Goal: Information Seeking & Learning: Learn about a topic

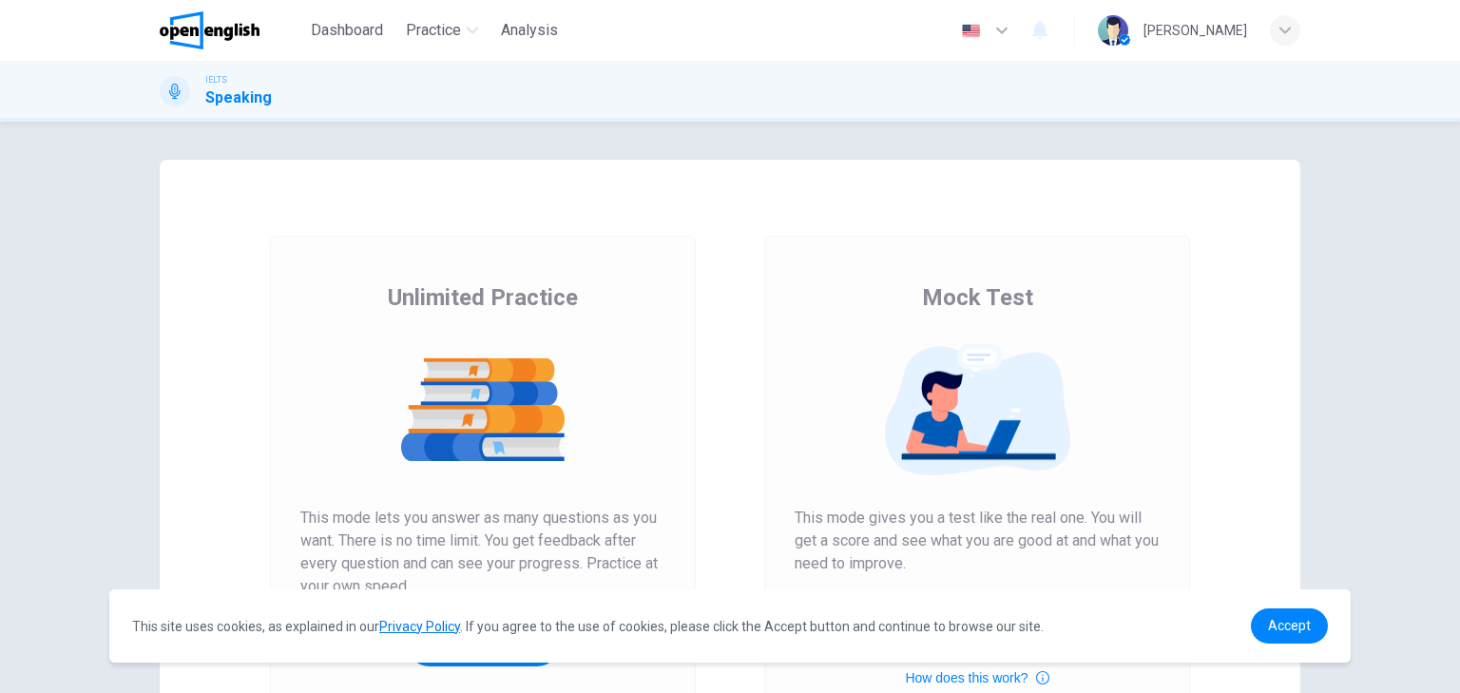
drag, startPoint x: 1449, startPoint y: 210, endPoint x: 1443, endPoint y: 341, distance: 131.3
click at [1443, 341] on div "Unlimited Practice Mock Test Unlimited Practice This mode lets you answer as ma…" at bounding box center [730, 407] width 1460 height 571
click at [222, 98] on h1 "Speaking" at bounding box center [238, 98] width 67 height 23
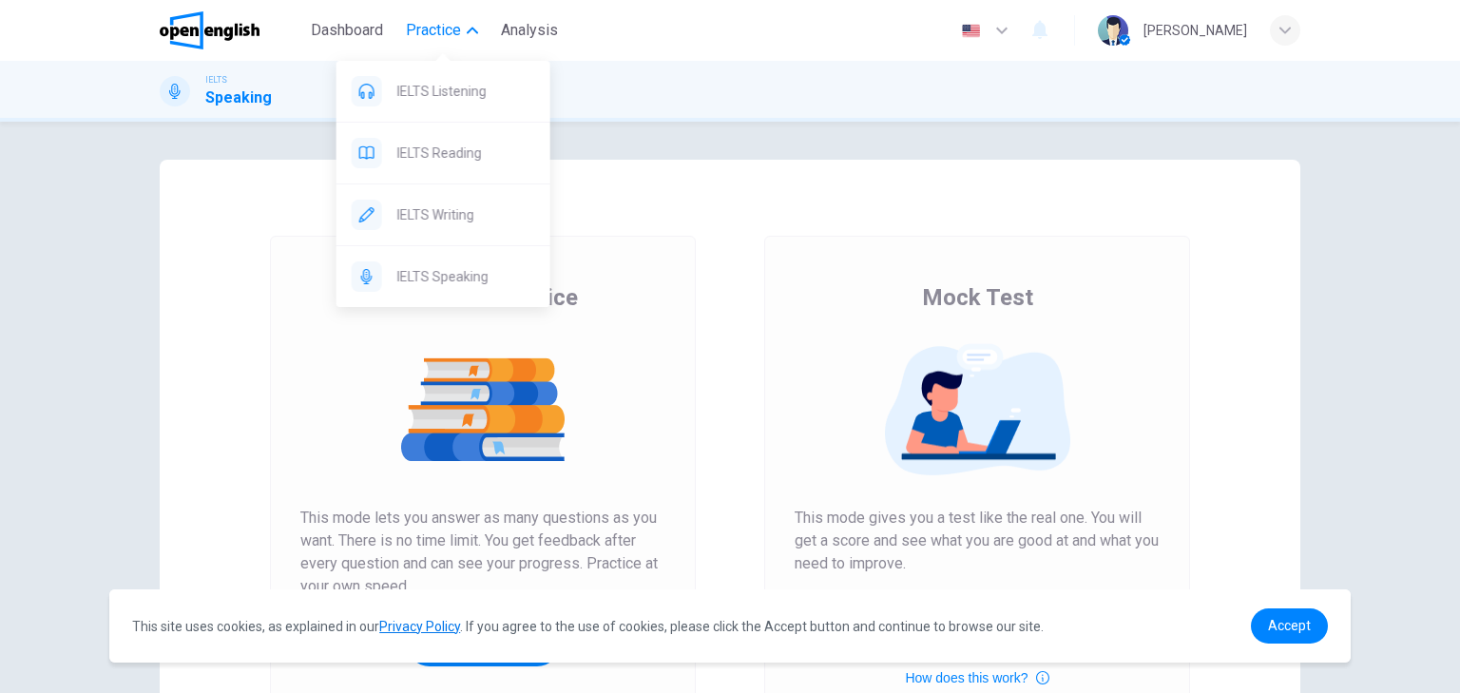
click at [451, 33] on span "Practice" at bounding box center [433, 30] width 55 height 23
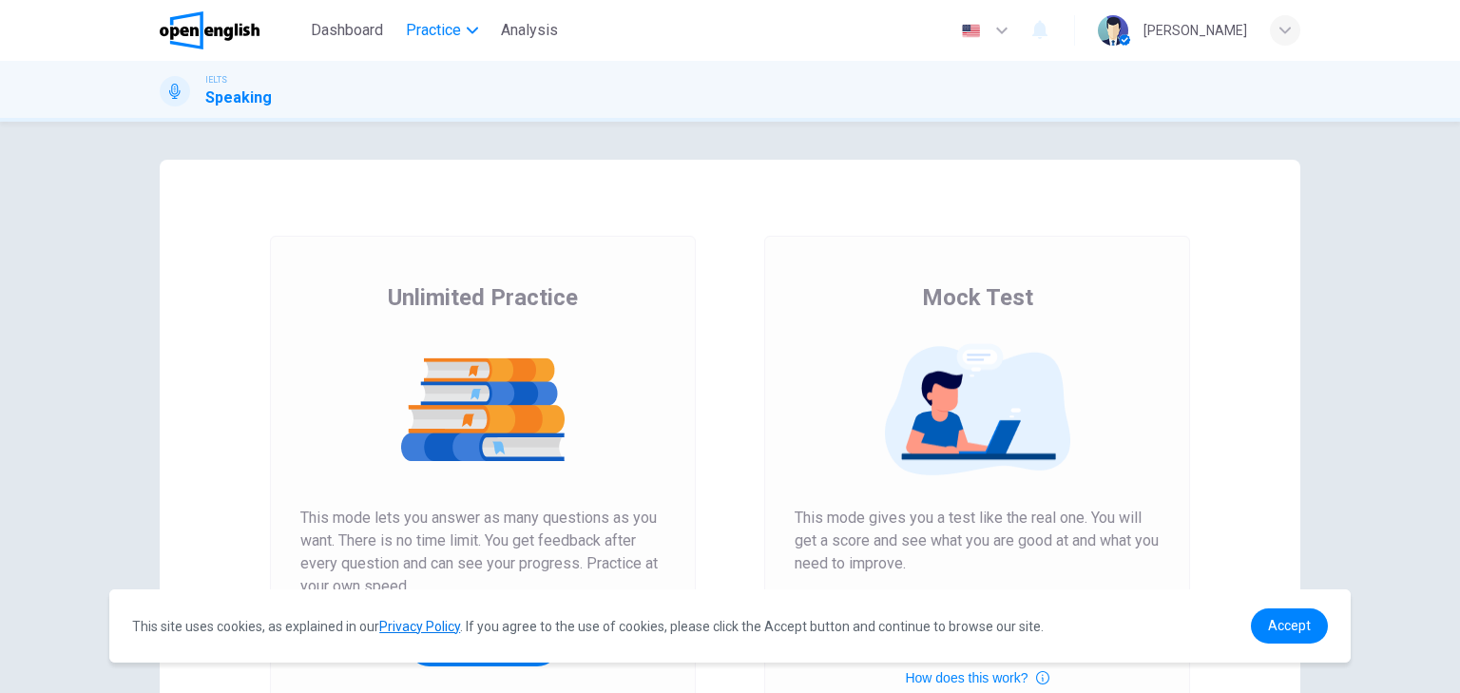
click at [451, 33] on span "Practice" at bounding box center [433, 30] width 55 height 23
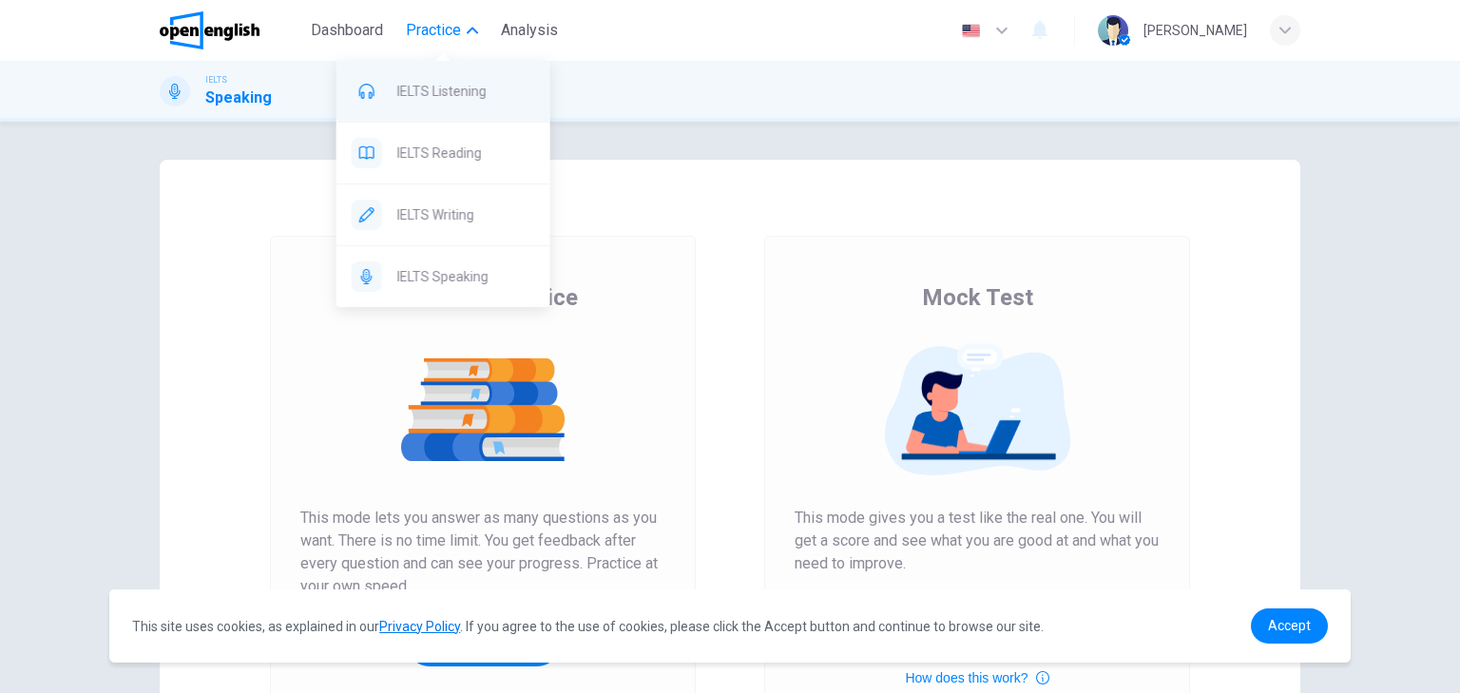
click at [454, 95] on span "IELTS Listening" at bounding box center [466, 91] width 138 height 23
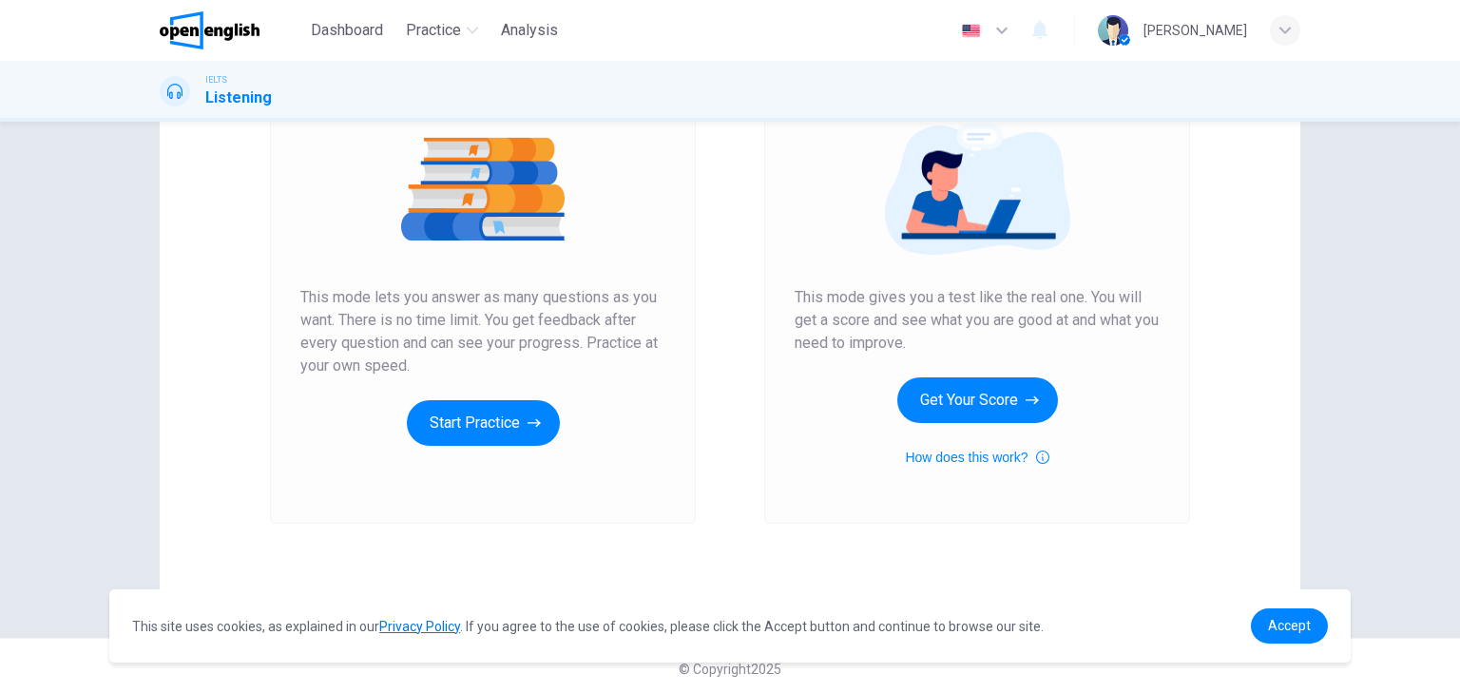
scroll to position [93, 0]
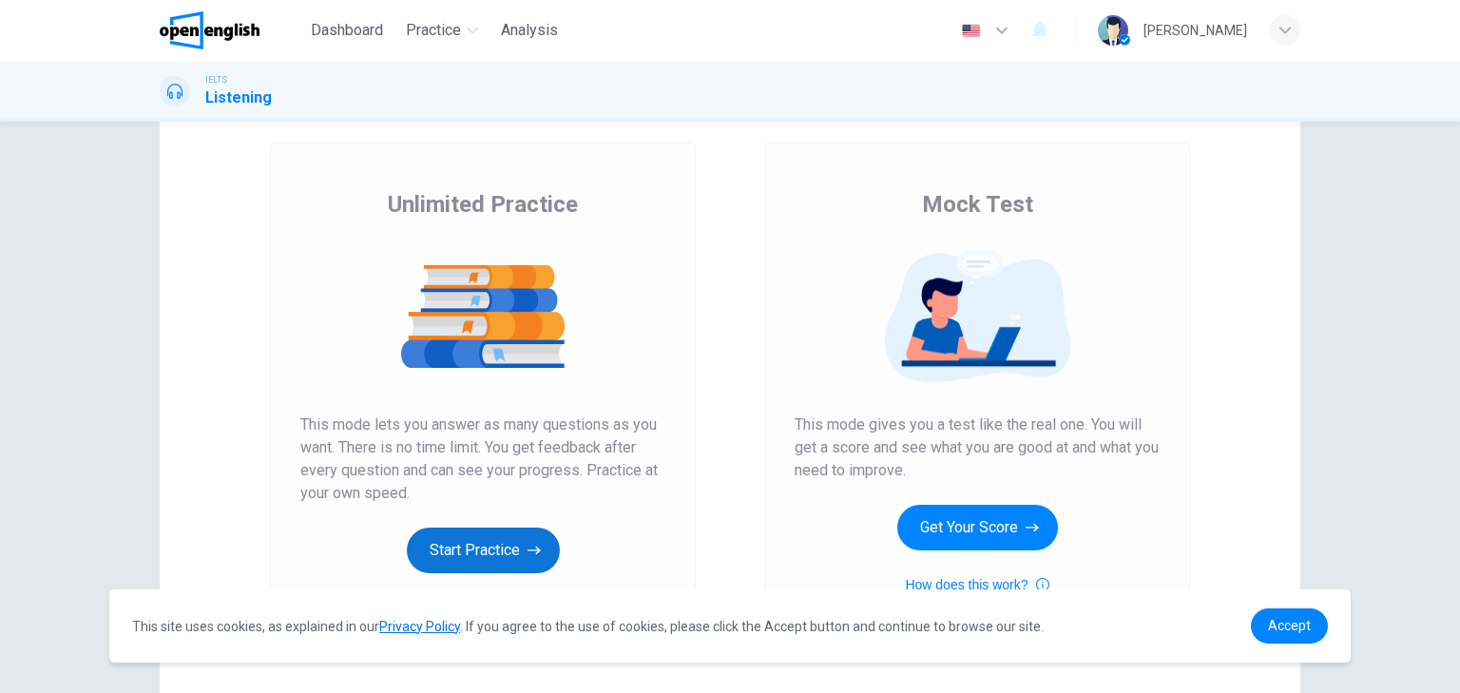
click at [481, 542] on button "Start Practice" at bounding box center [483, 551] width 153 height 46
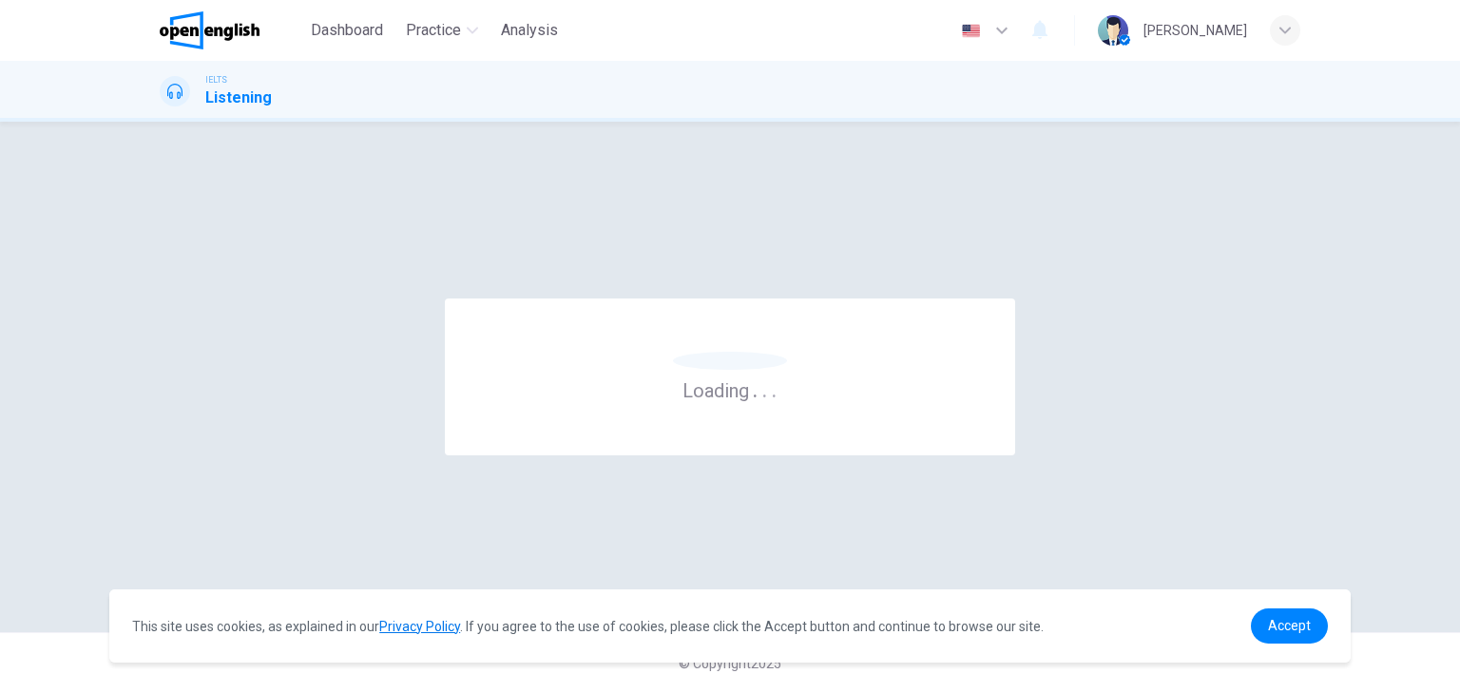
scroll to position [0, 0]
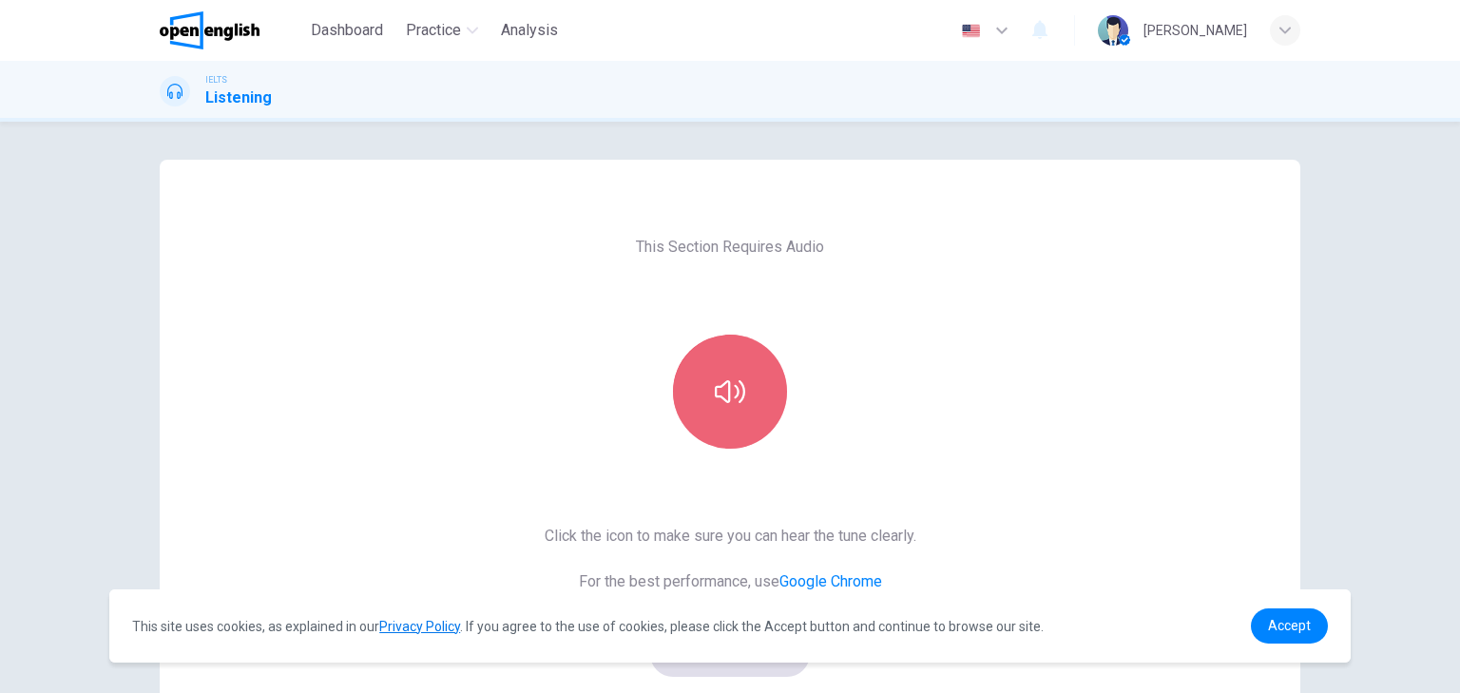
click at [750, 377] on button "button" at bounding box center [730, 392] width 114 height 114
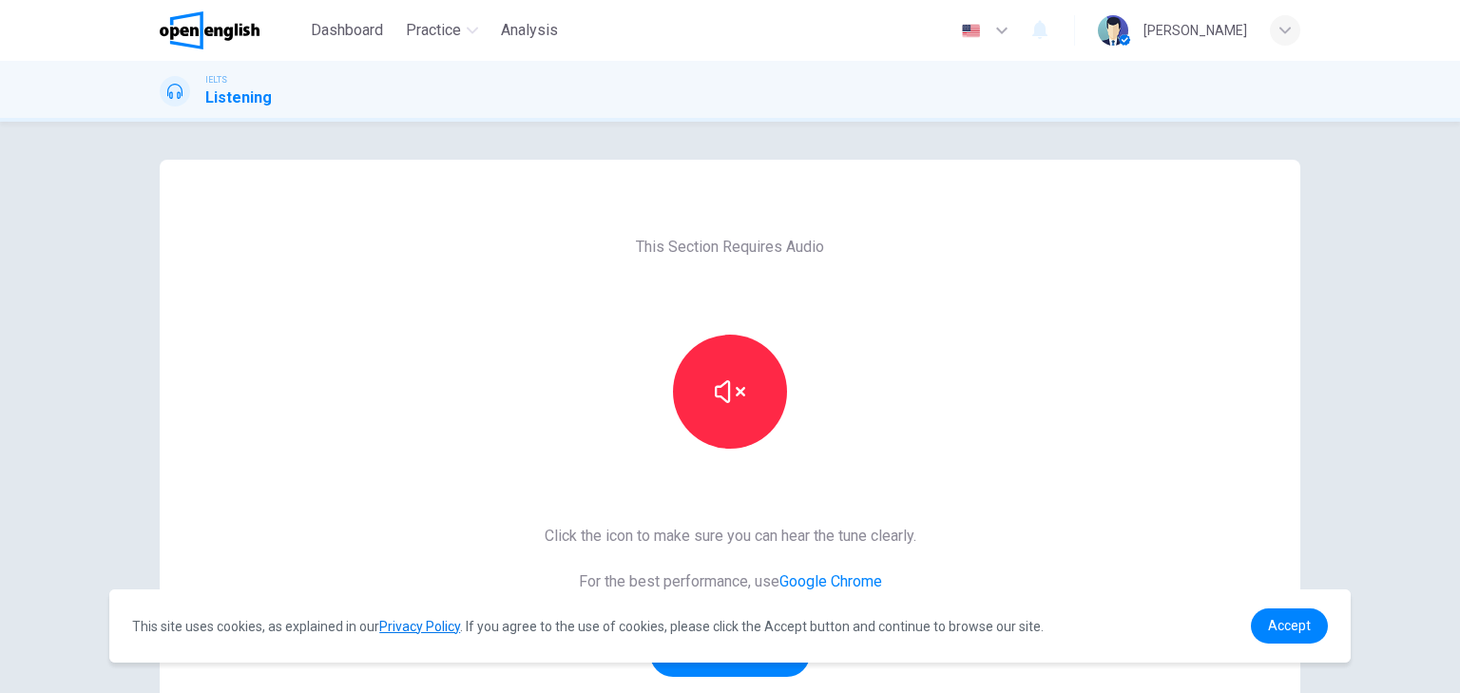
scroll to position [116, 0]
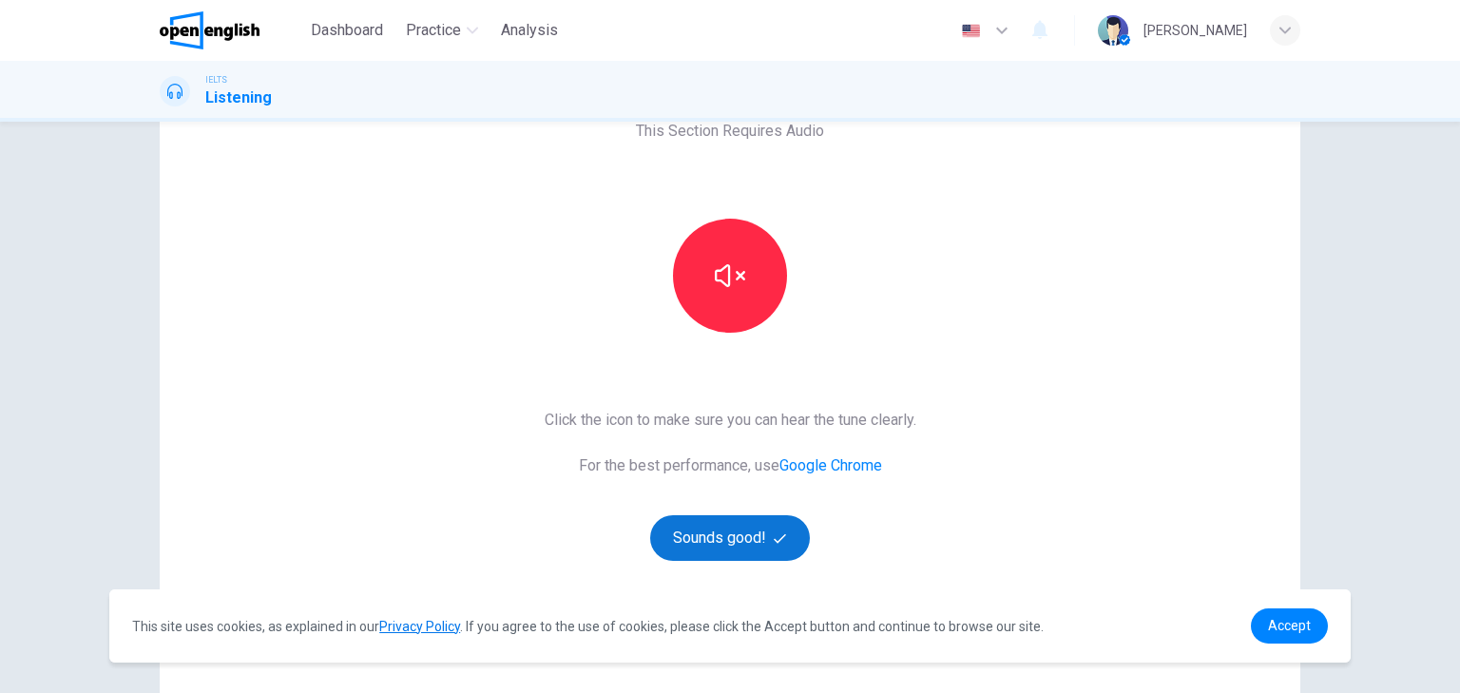
click at [704, 537] on button "Sounds good!" at bounding box center [730, 538] width 160 height 46
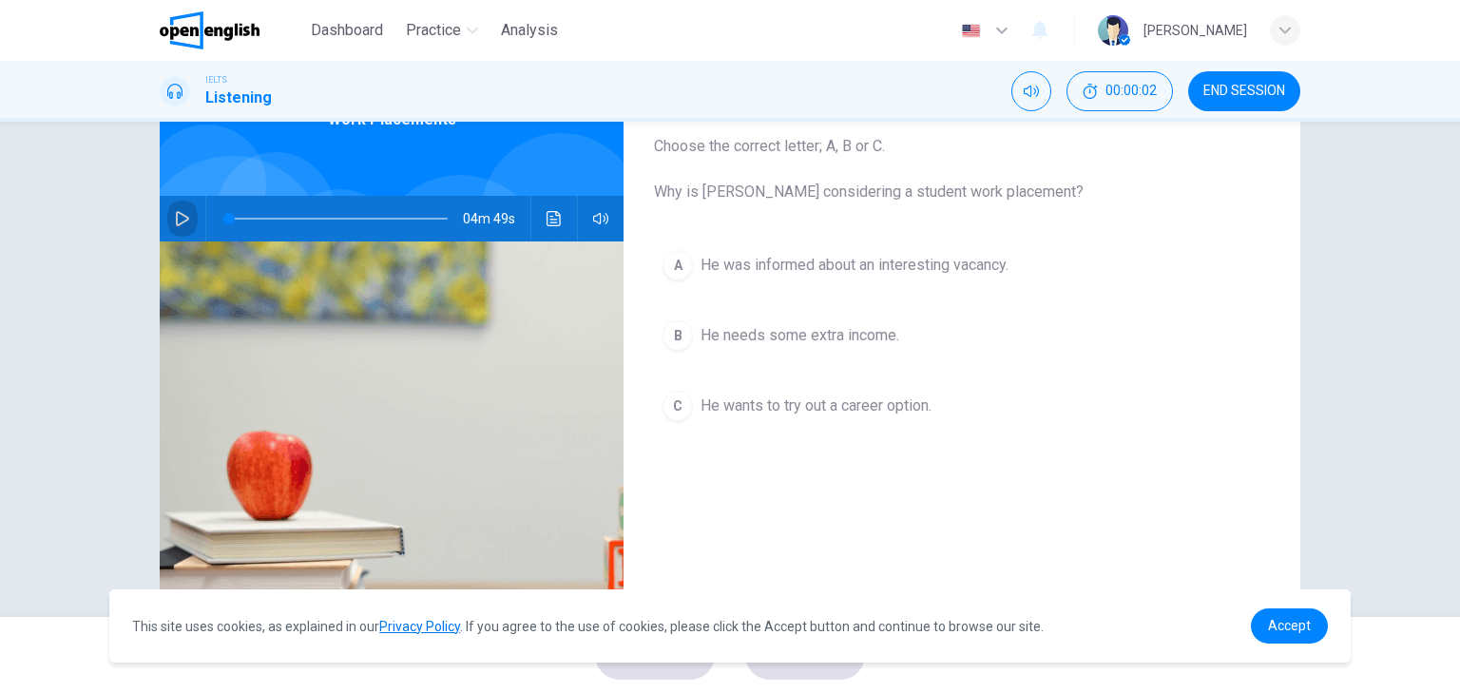
click at [183, 225] on icon "button" at bounding box center [182, 218] width 15 height 15
type input "*"
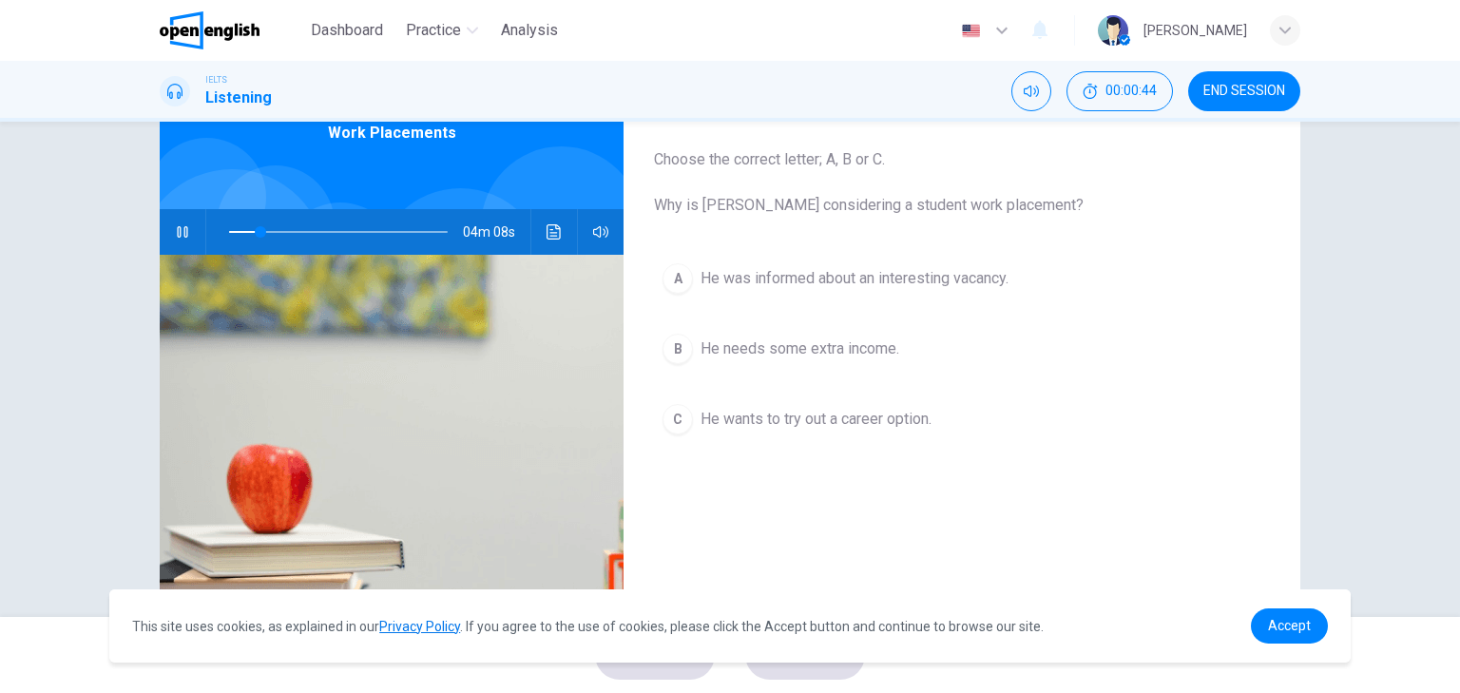
scroll to position [63, 0]
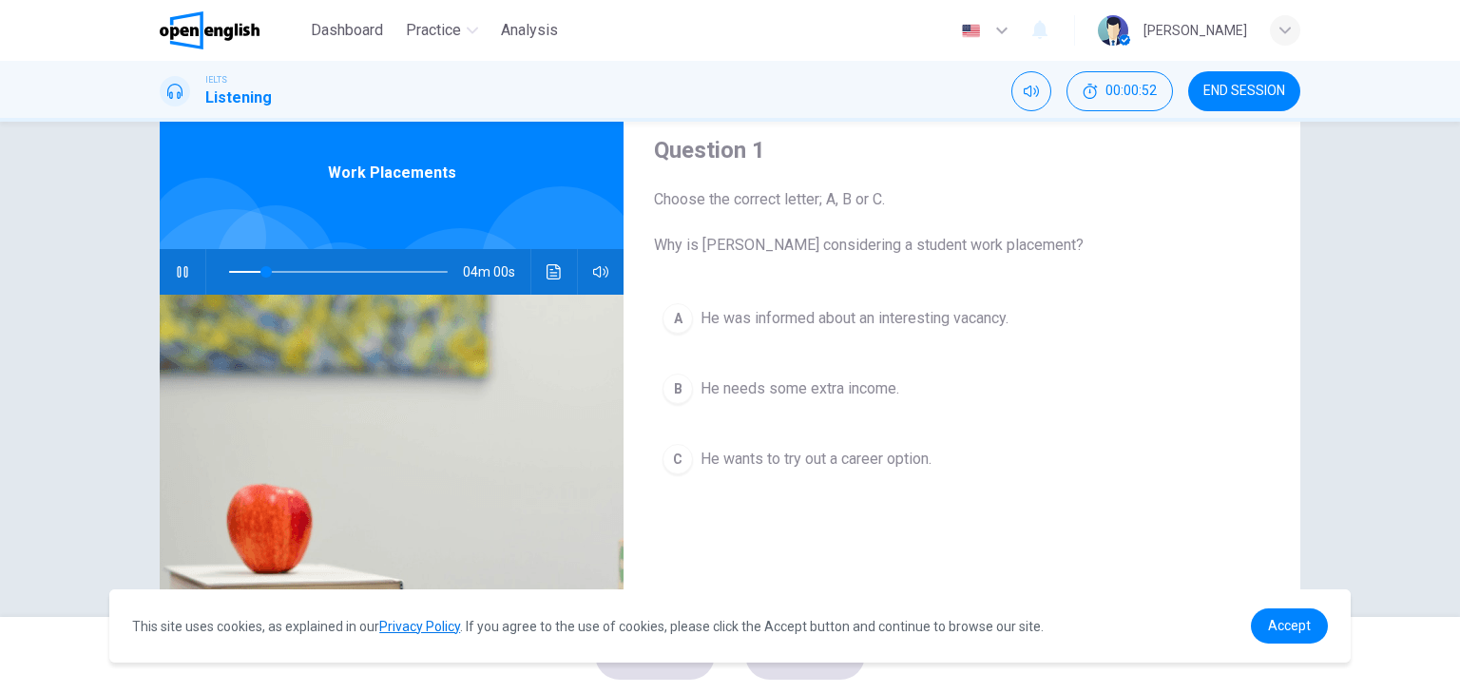
click at [665, 448] on div "C" at bounding box center [678, 459] width 30 height 30
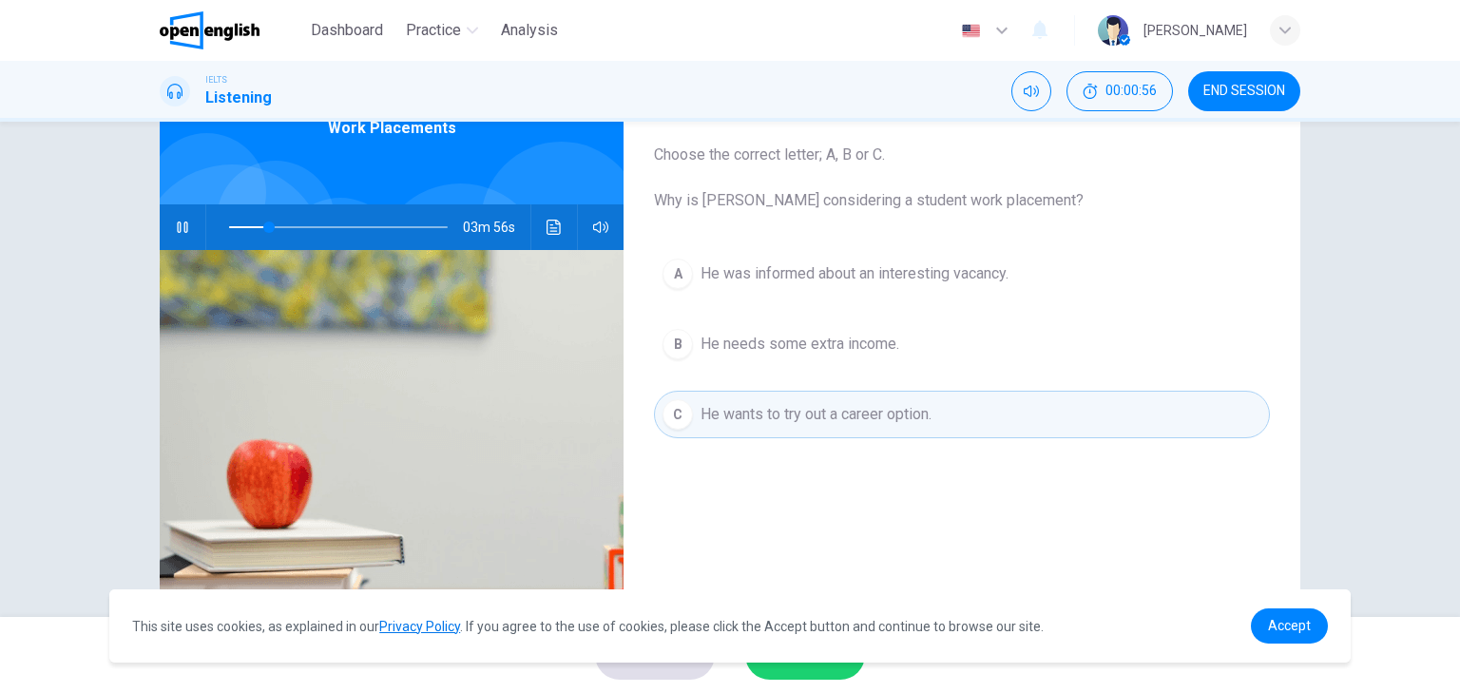
scroll to position [68, 0]
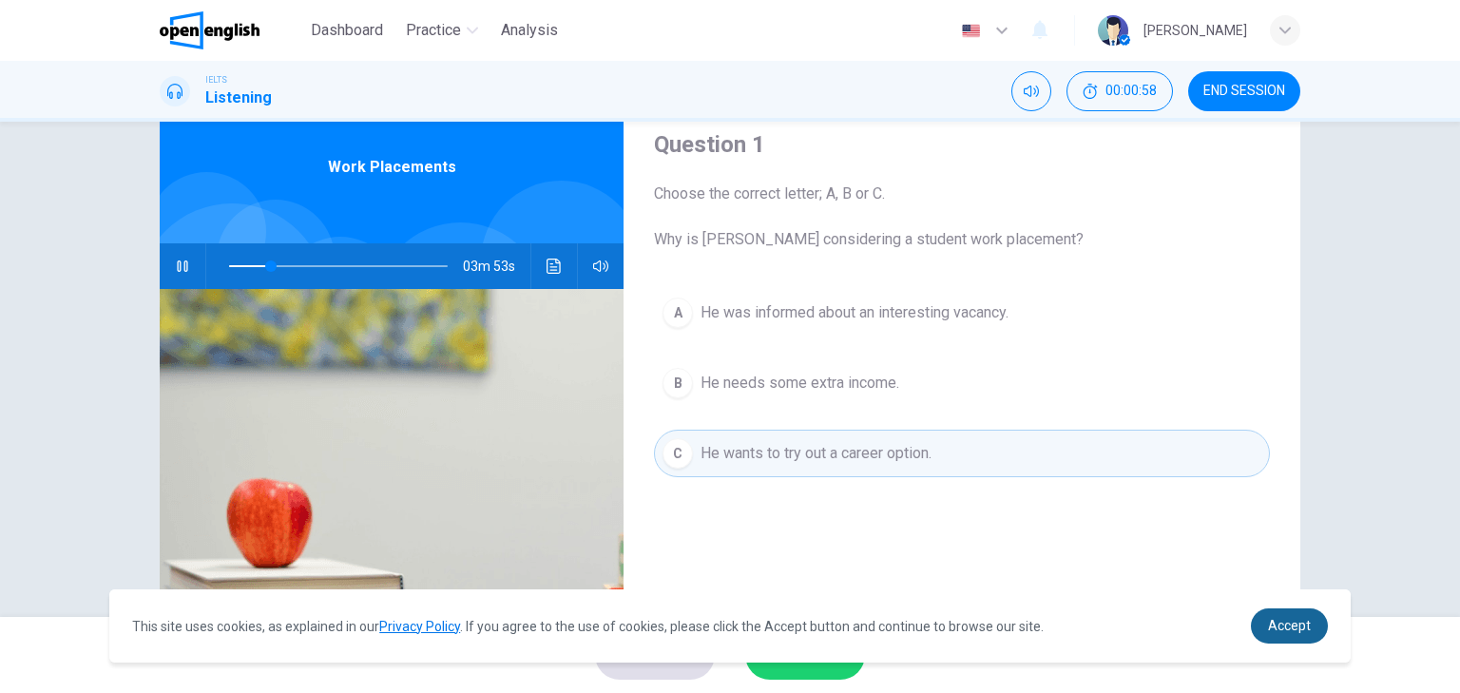
click at [1285, 632] on span "Accept" at bounding box center [1289, 625] width 43 height 15
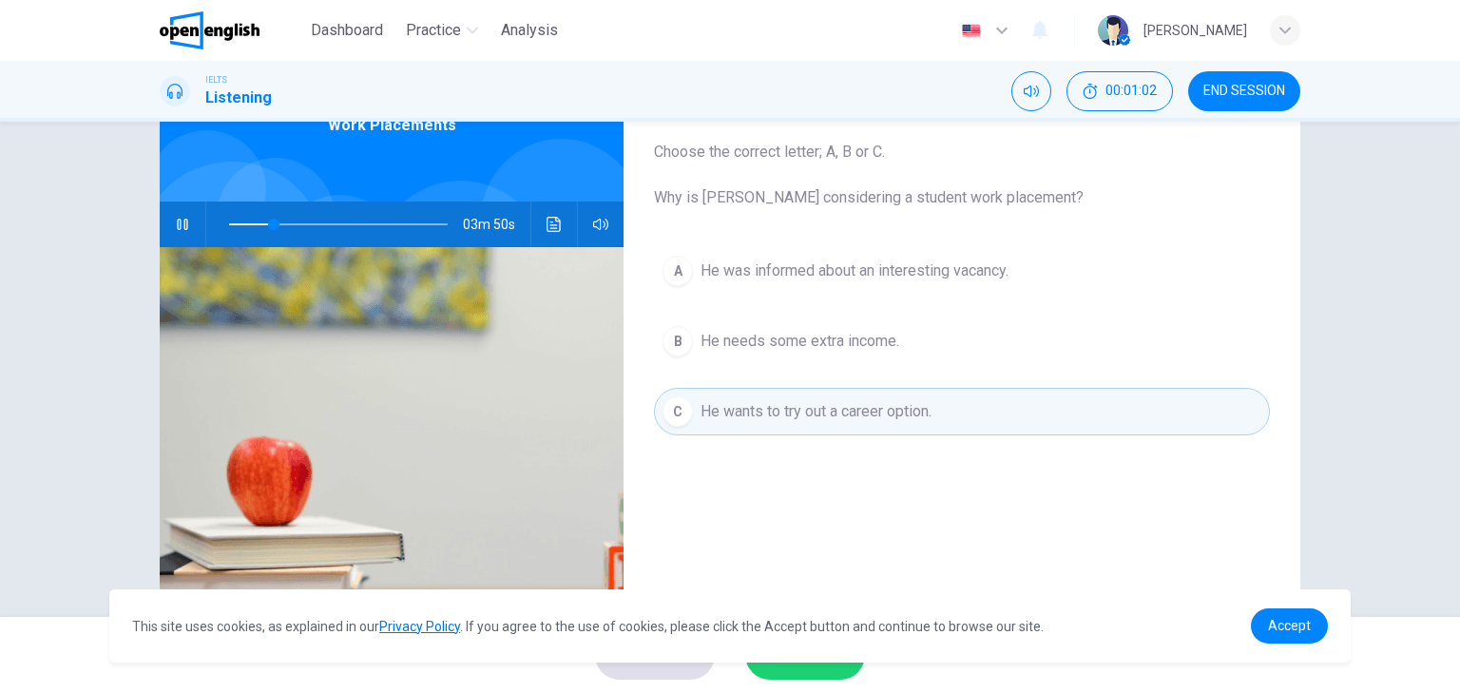
scroll to position [81, 0]
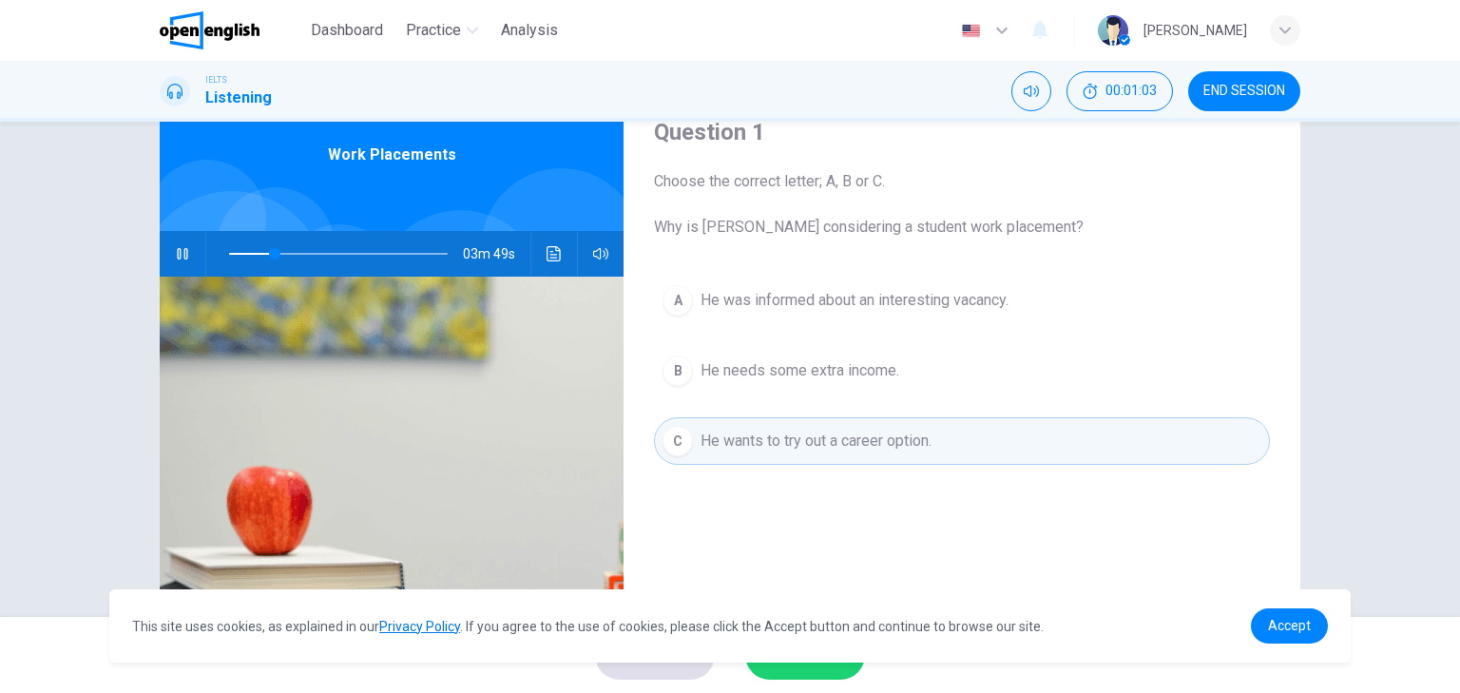
click at [845, 436] on span "He wants to try out a career option." at bounding box center [816, 441] width 231 height 23
click at [861, 292] on span "He was informed about an interesting vacancy." at bounding box center [855, 300] width 308 height 23
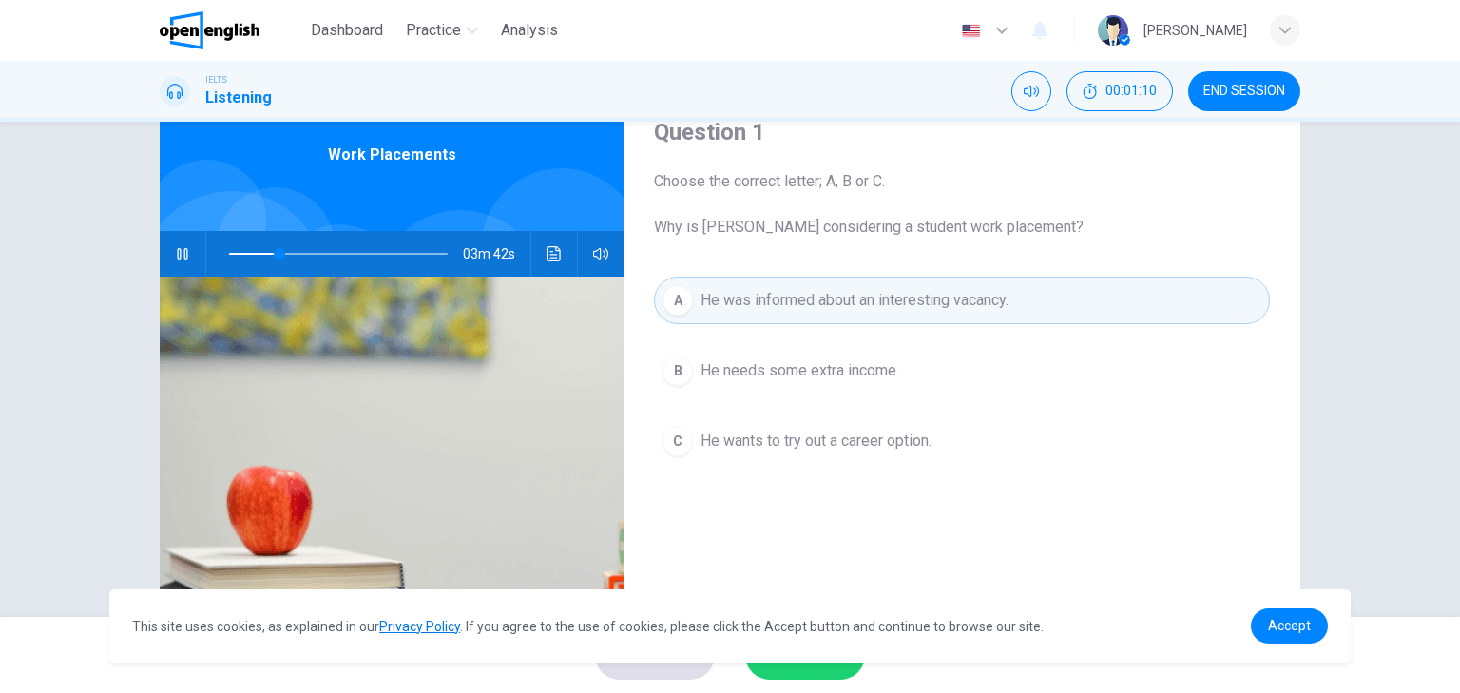
click at [861, 292] on span "He was informed about an interesting vacancy." at bounding box center [855, 300] width 308 height 23
click at [1339, 638] on div "This site uses cookies, as explained in our Privacy Policy . If you agree to th…" at bounding box center [730, 625] width 1242 height 73
click at [1285, 626] on span "Accept" at bounding box center [1289, 625] width 43 height 15
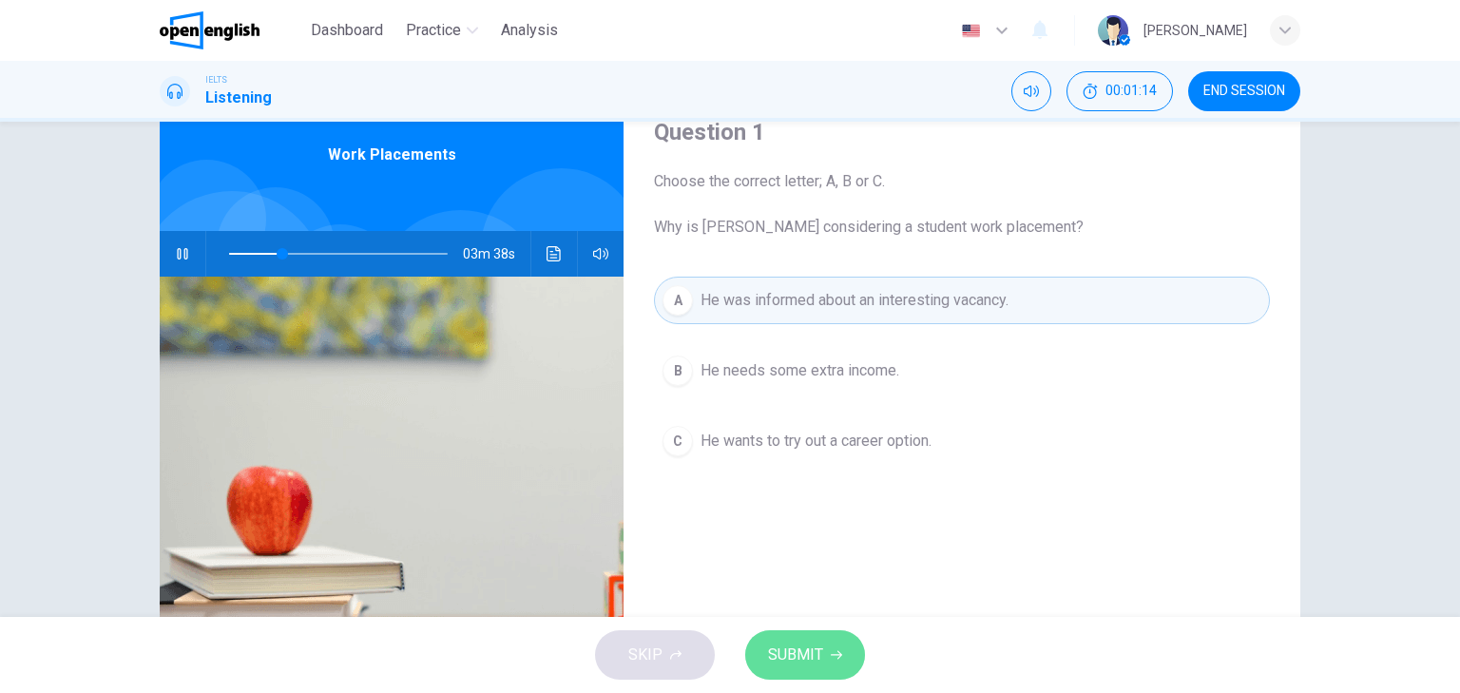
click at [800, 653] on span "SUBMIT" at bounding box center [795, 655] width 55 height 27
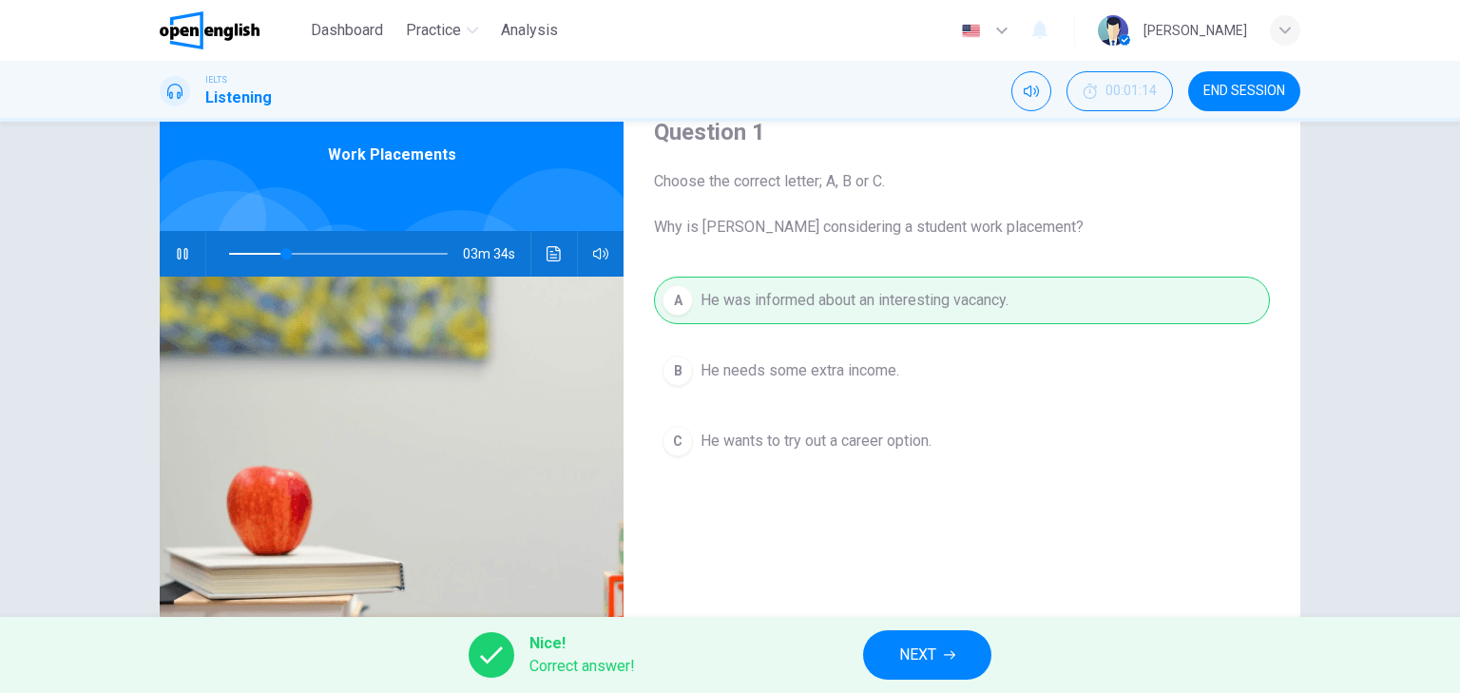
click at [951, 661] on button "NEXT" at bounding box center [927, 654] width 128 height 49
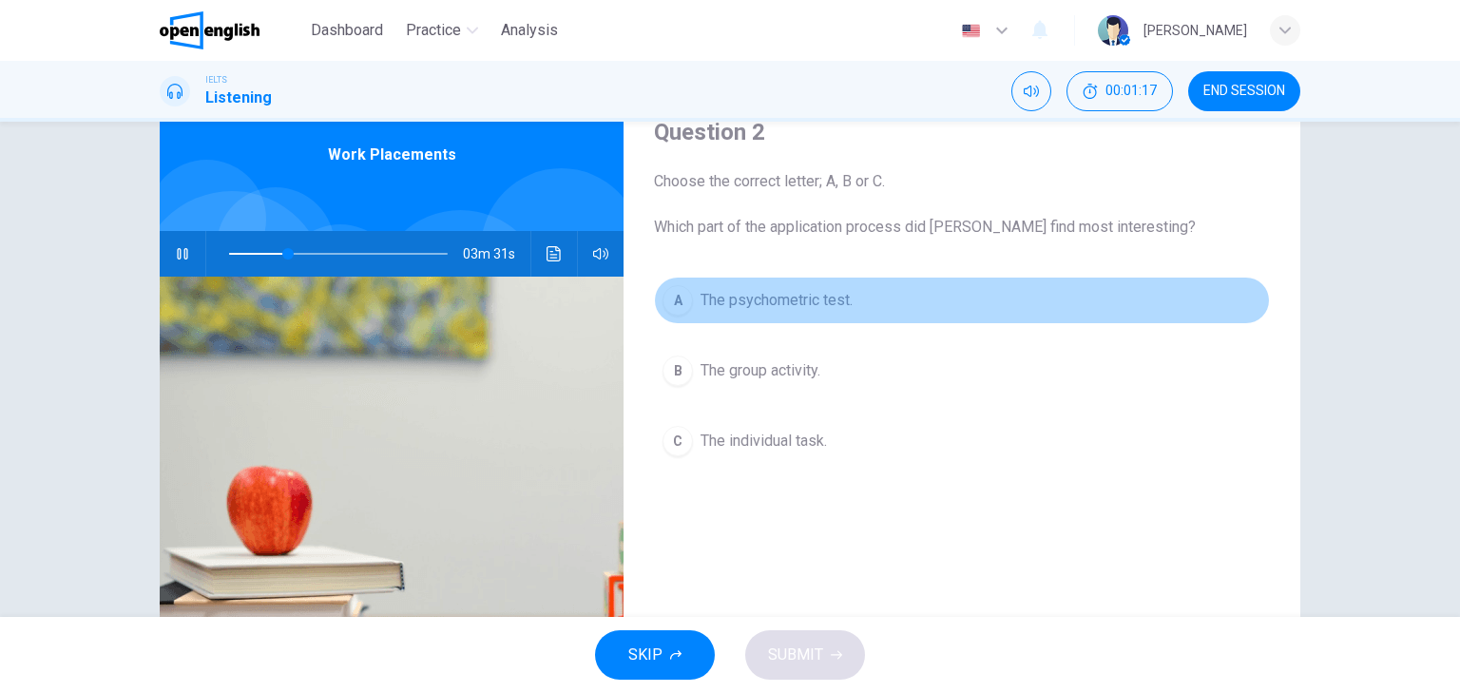
click at [764, 301] on span "The psychometric test." at bounding box center [777, 300] width 152 height 23
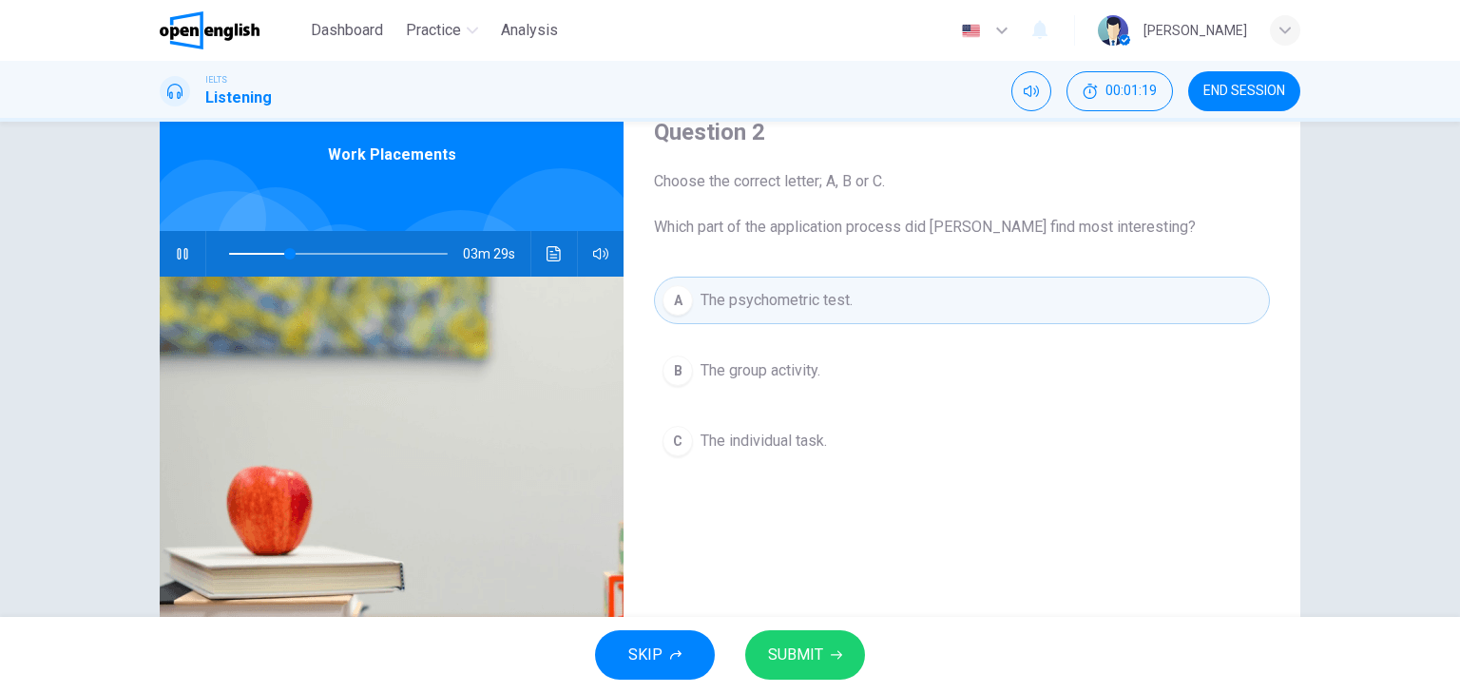
click at [808, 648] on span "SUBMIT" at bounding box center [795, 655] width 55 height 27
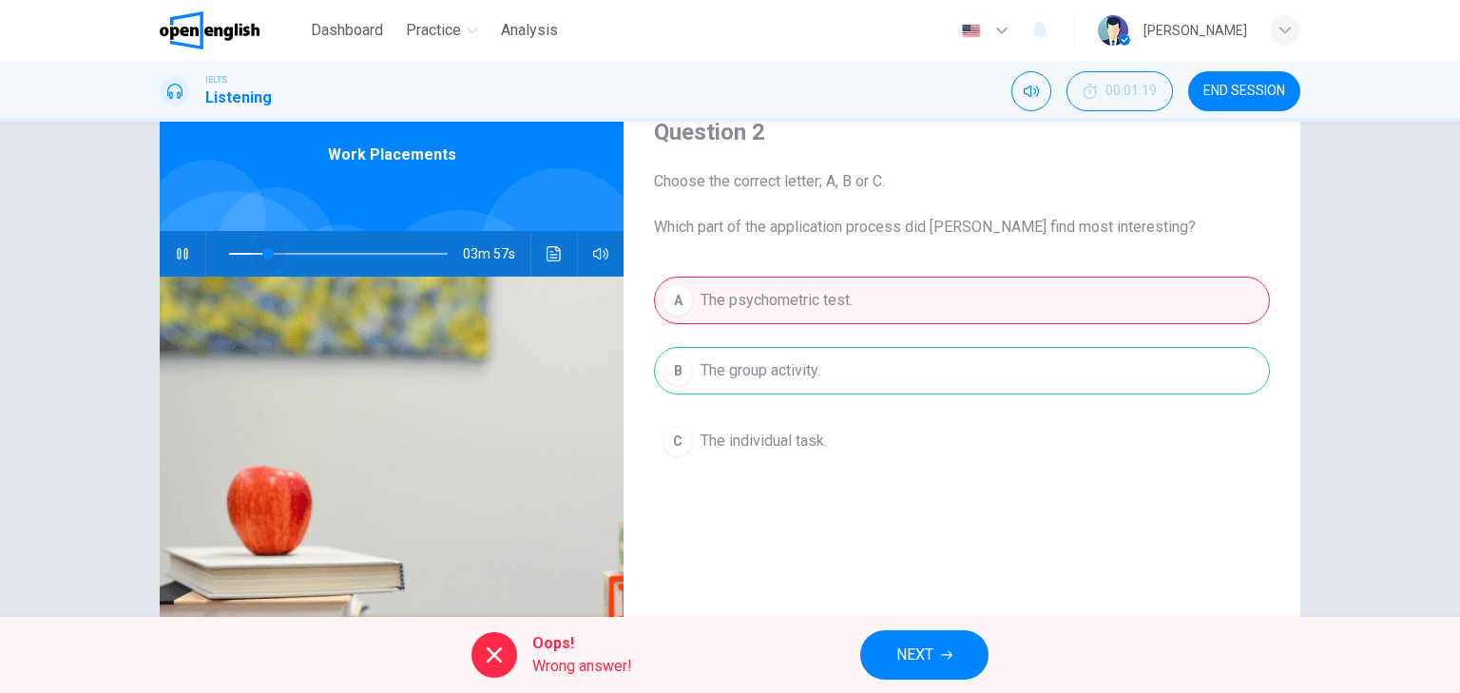
click at [264, 250] on span at bounding box center [338, 254] width 219 height 27
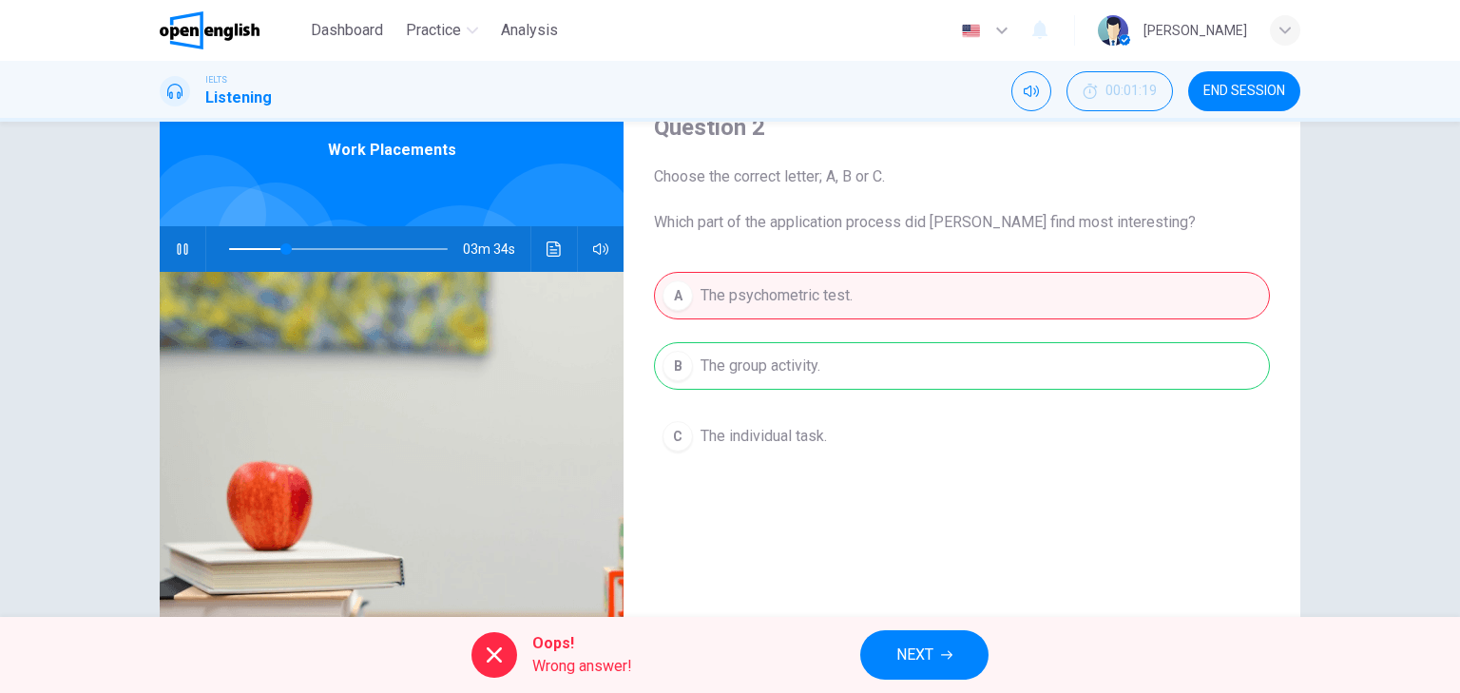
click at [819, 365] on div "A The psychometric test. B The group activity. C The individual task." at bounding box center [962, 385] width 616 height 226
click at [755, 361] on div "A The psychometric test. B The group activity. C The individual task." at bounding box center [962, 385] width 616 height 226
click at [918, 660] on span "NEXT" at bounding box center [914, 655] width 37 height 27
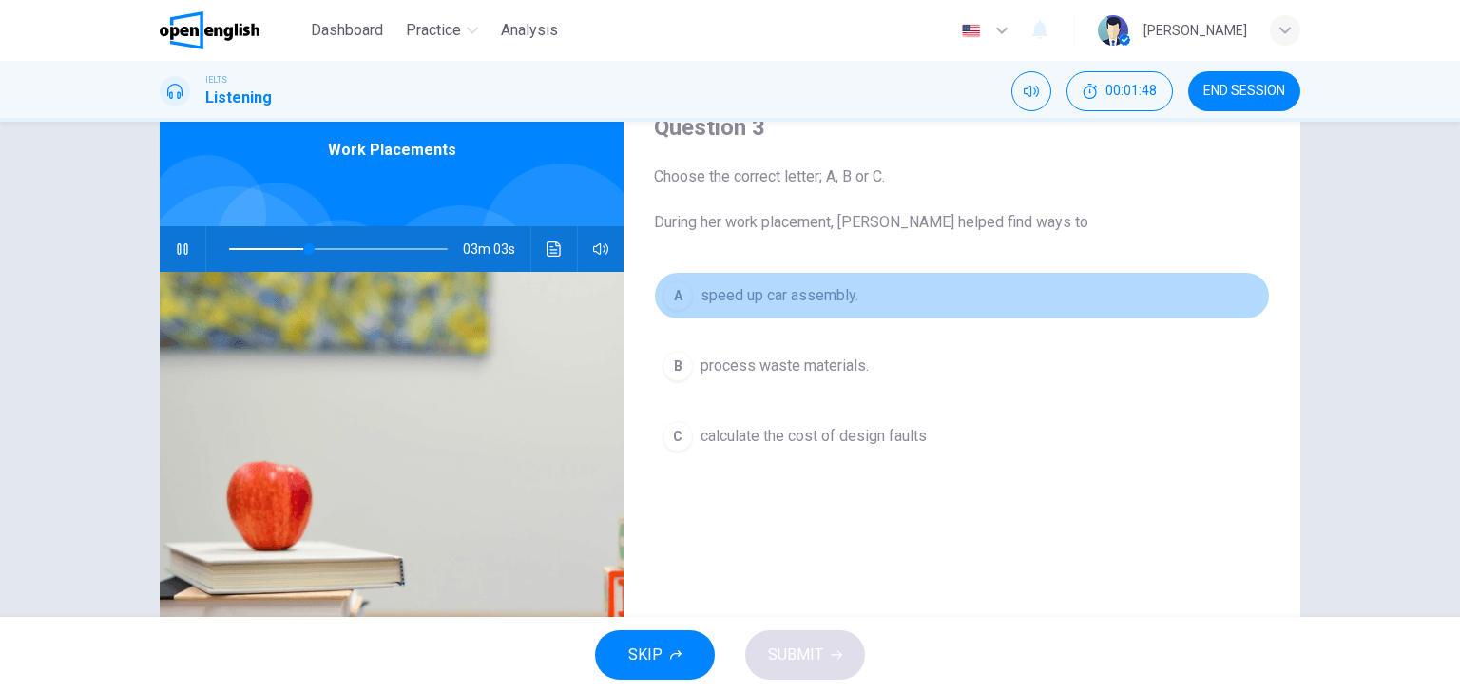
click at [764, 290] on span "speed up car assembly." at bounding box center [780, 295] width 158 height 23
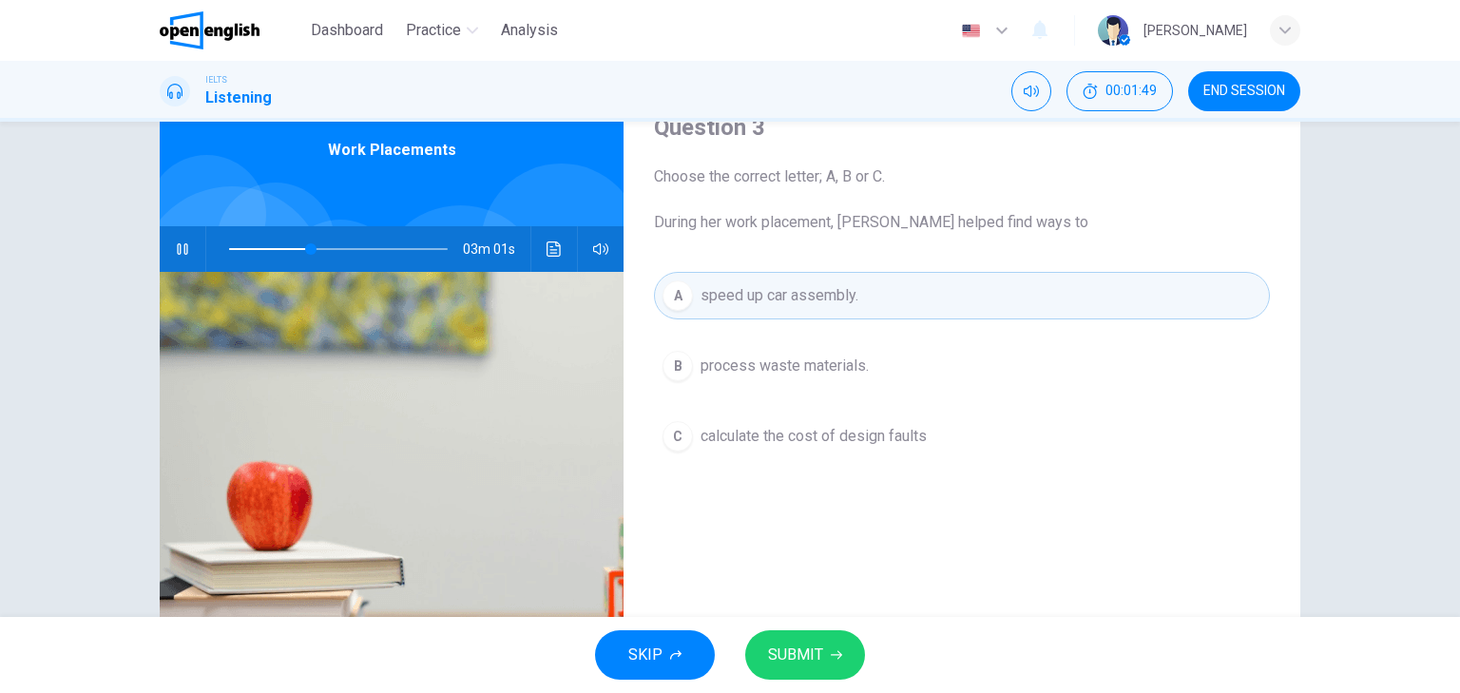
click at [802, 650] on span "SUBMIT" at bounding box center [795, 655] width 55 height 27
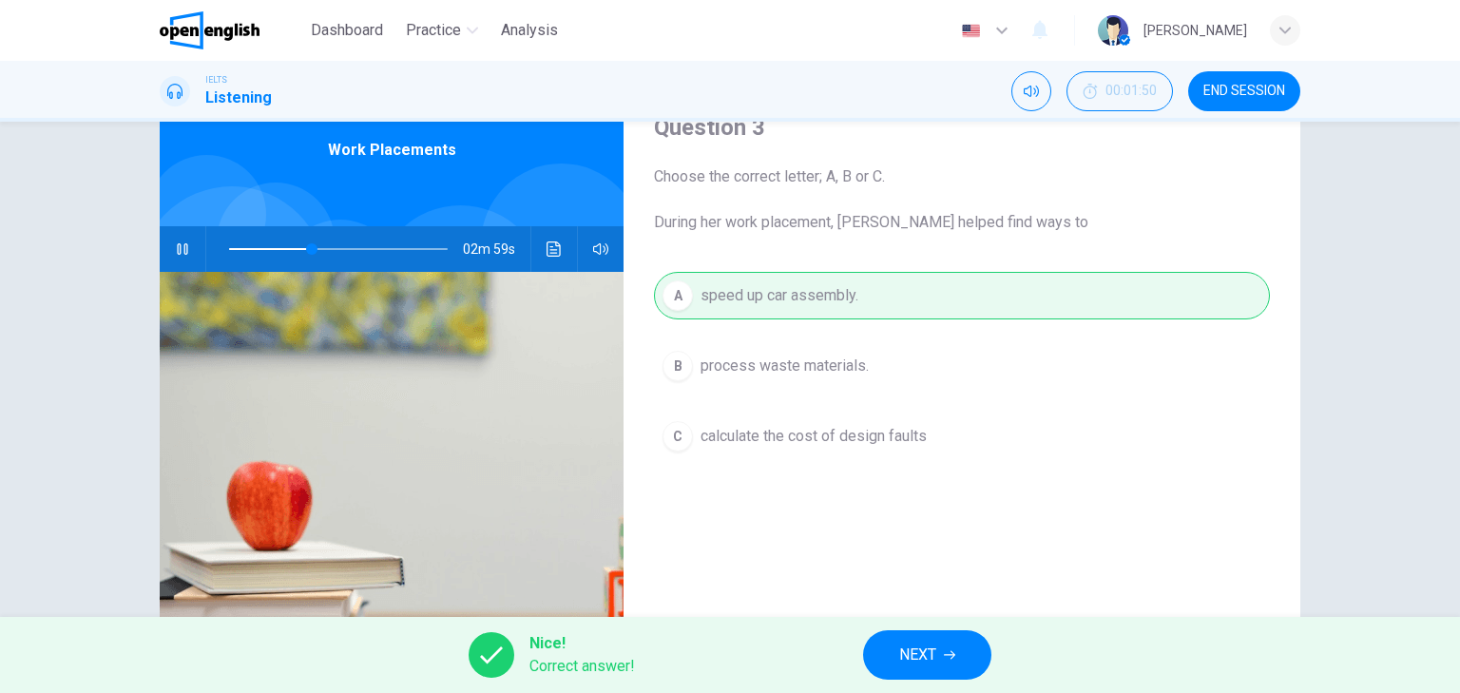
click at [941, 650] on button "NEXT" at bounding box center [927, 654] width 128 height 49
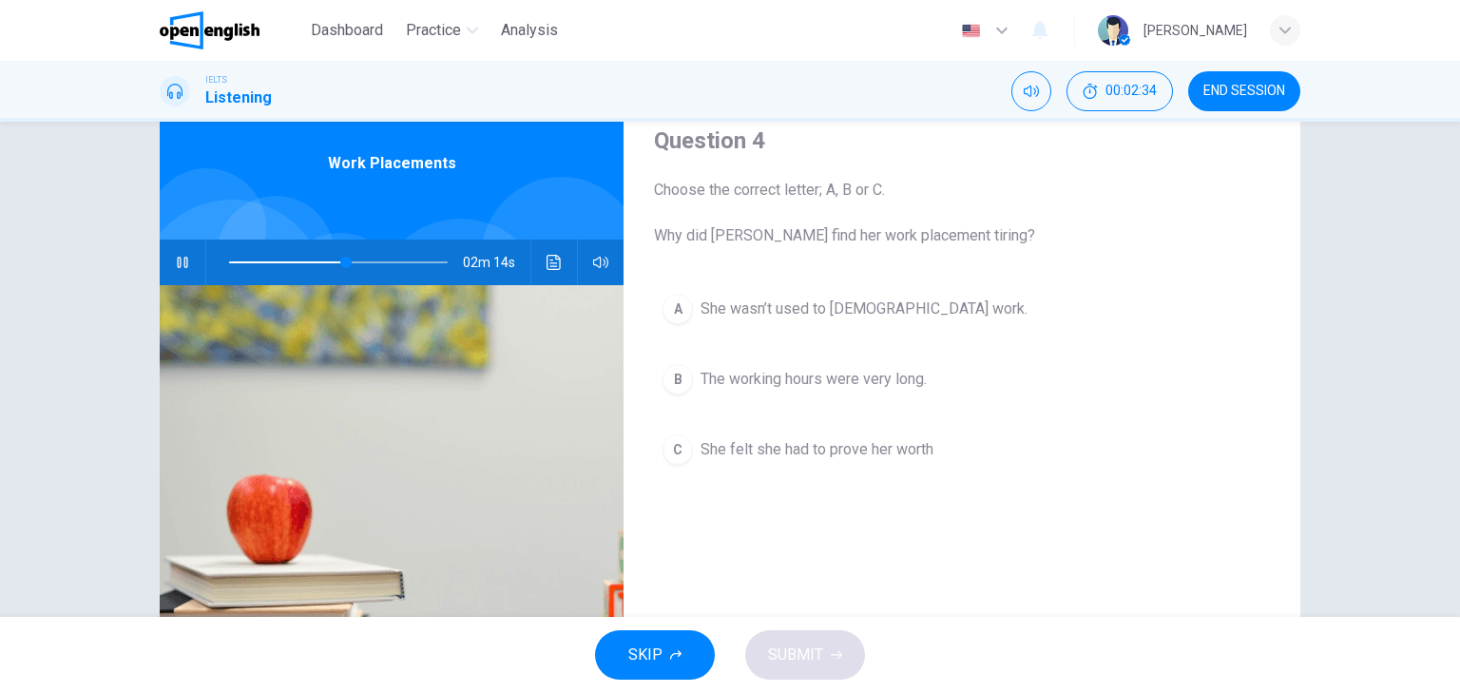
scroll to position [71, 0]
click at [847, 460] on span "She felt she had to prove her worth" at bounding box center [817, 450] width 233 height 23
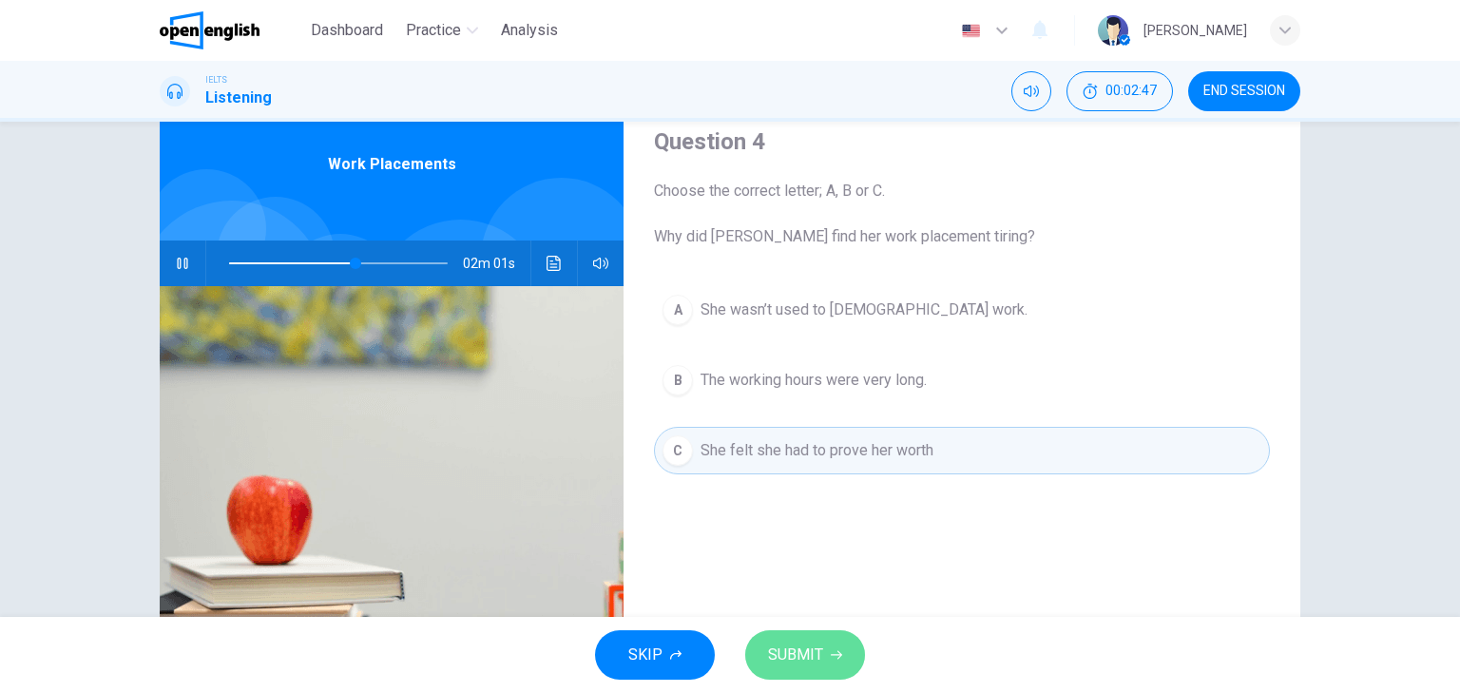
click at [806, 652] on span "SUBMIT" at bounding box center [795, 655] width 55 height 27
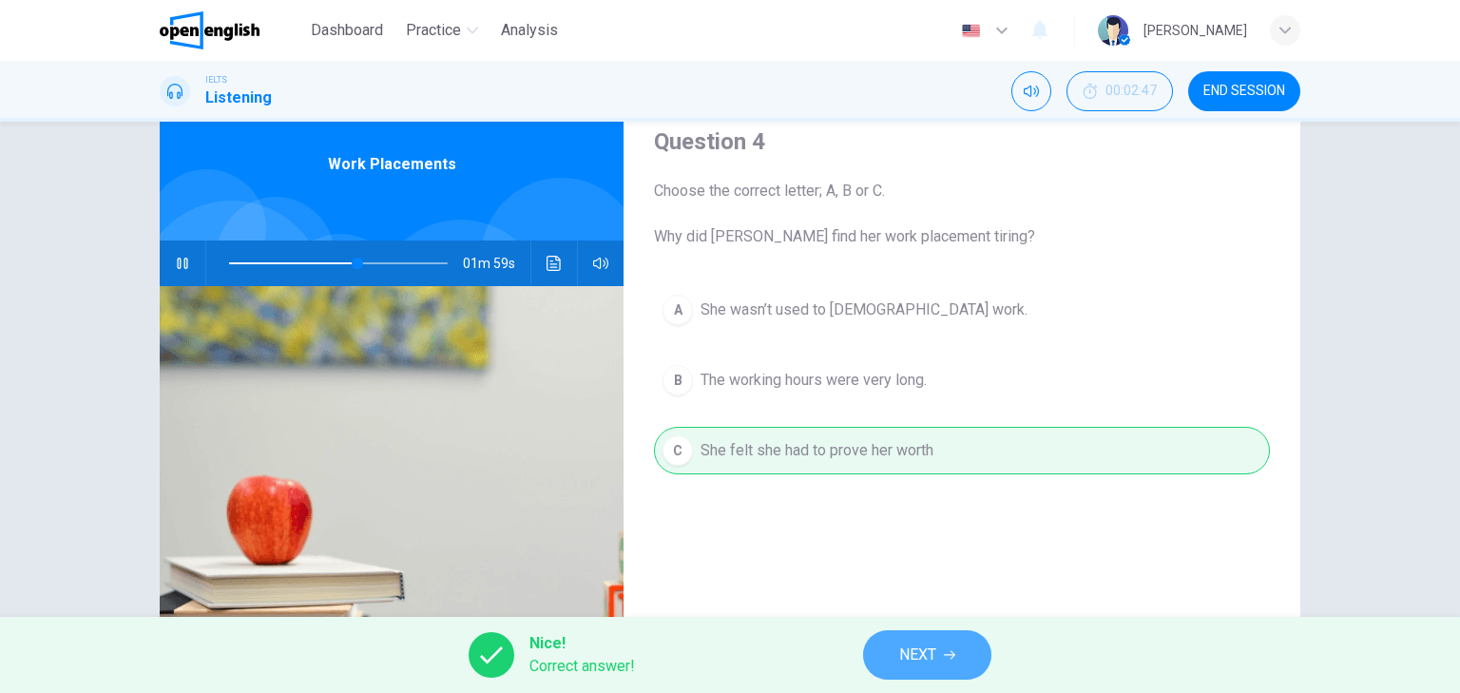
click at [930, 659] on span "NEXT" at bounding box center [917, 655] width 37 height 27
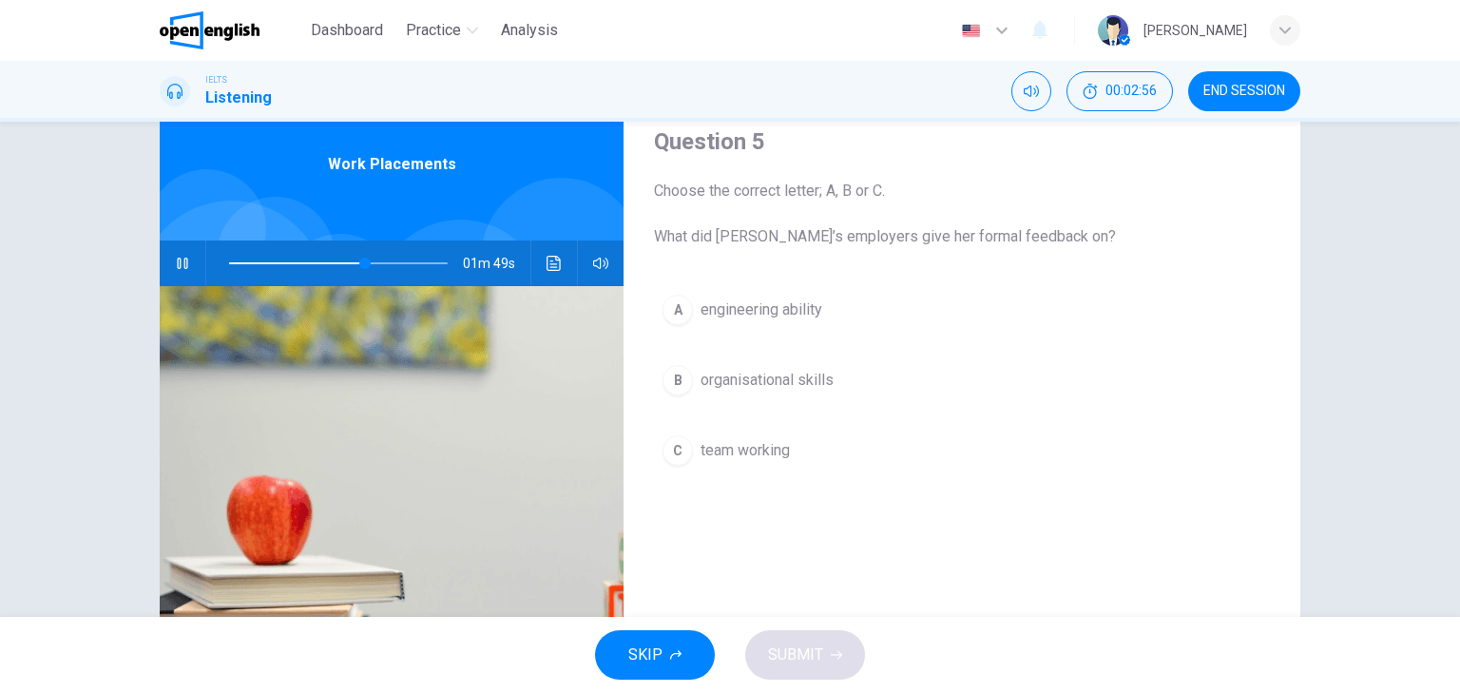
click at [758, 306] on span "engineering ability" at bounding box center [762, 310] width 122 height 23
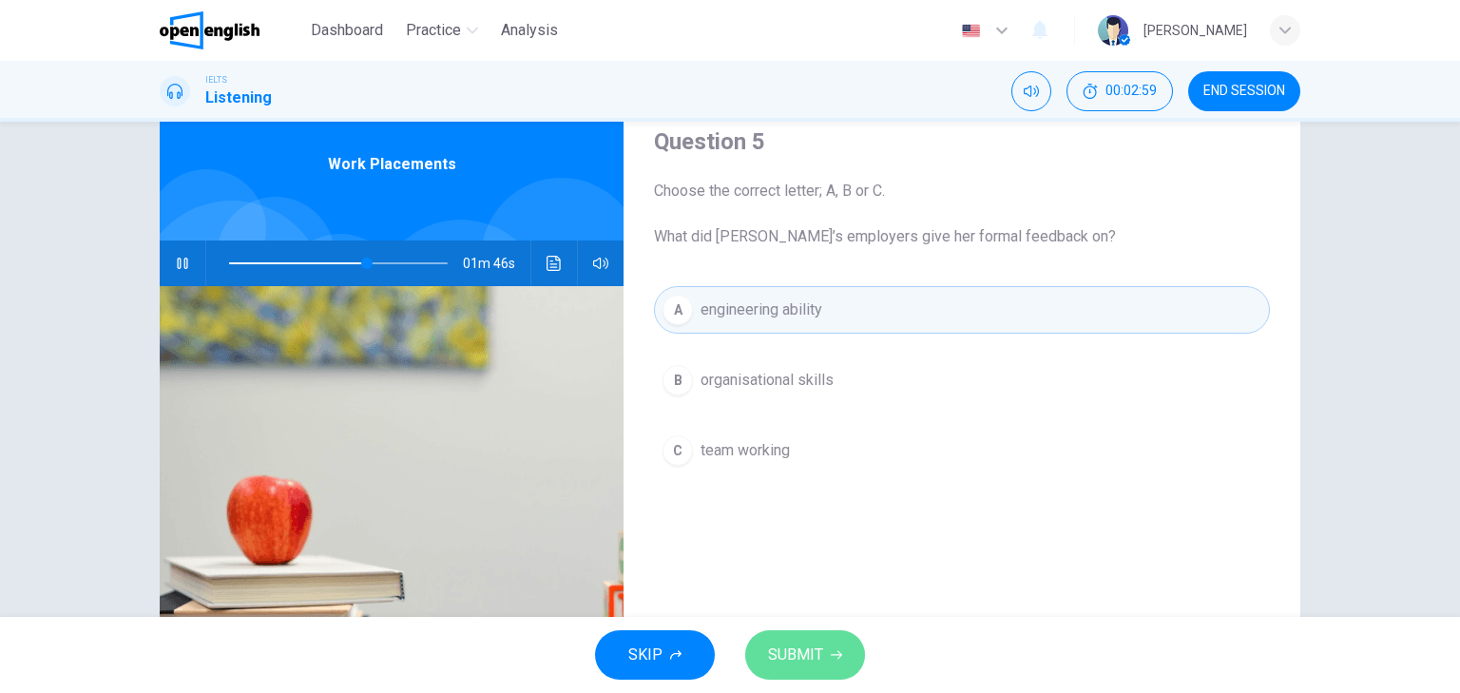
click at [809, 645] on span "SUBMIT" at bounding box center [795, 655] width 55 height 27
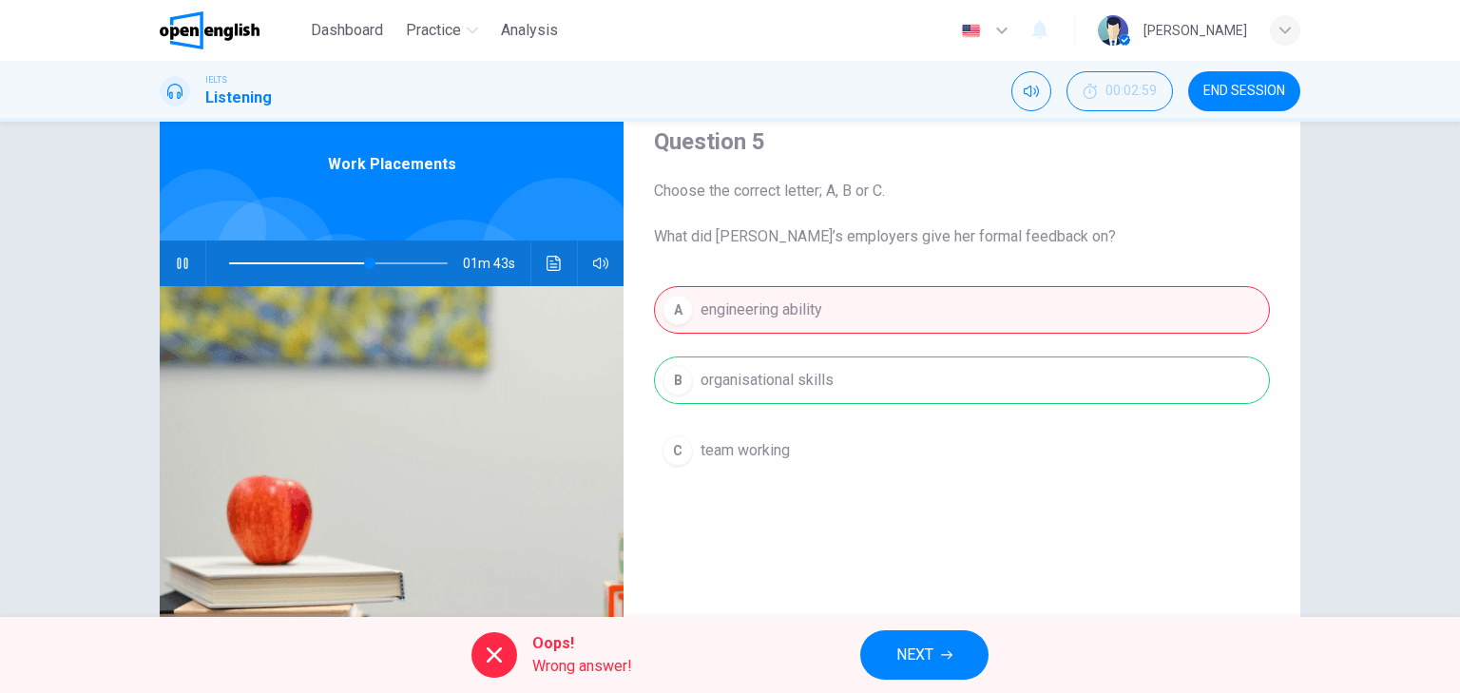
click at [915, 651] on span "NEXT" at bounding box center [914, 655] width 37 height 27
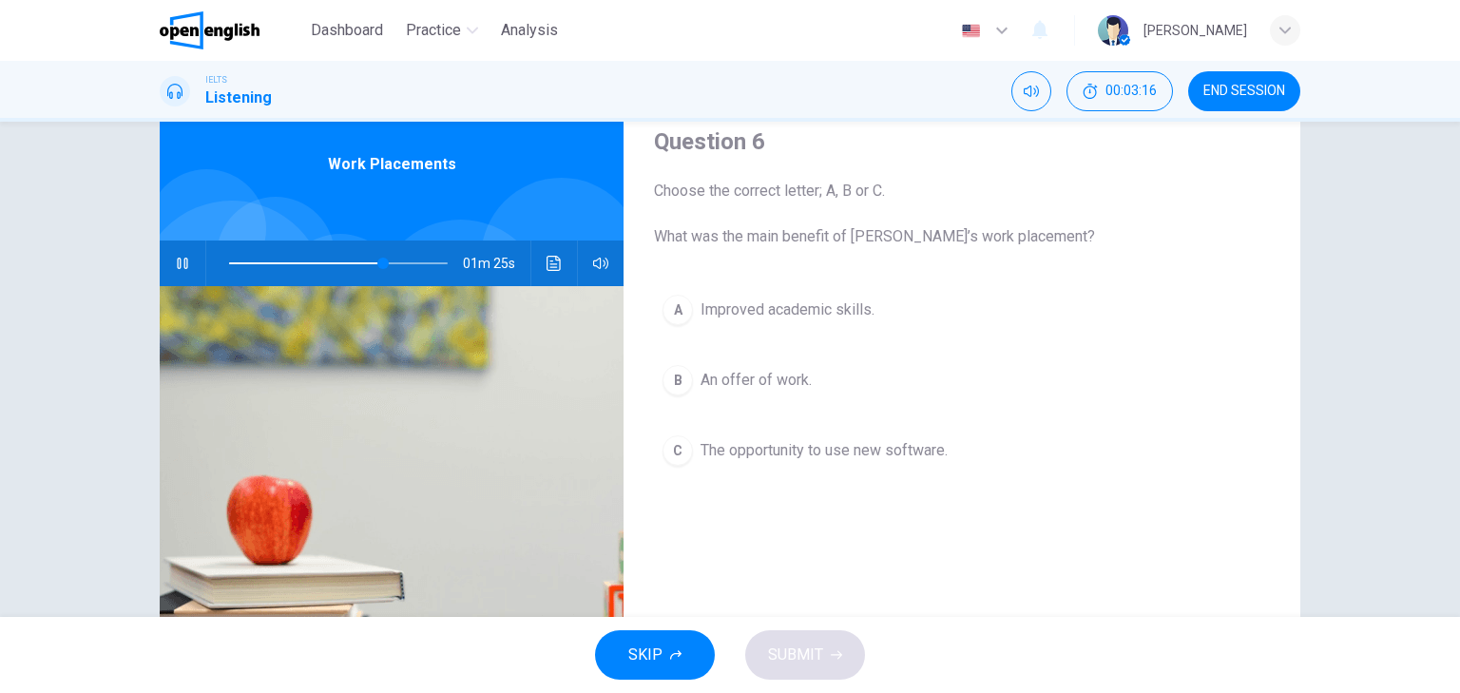
click at [781, 380] on span "An offer of work." at bounding box center [756, 380] width 111 height 23
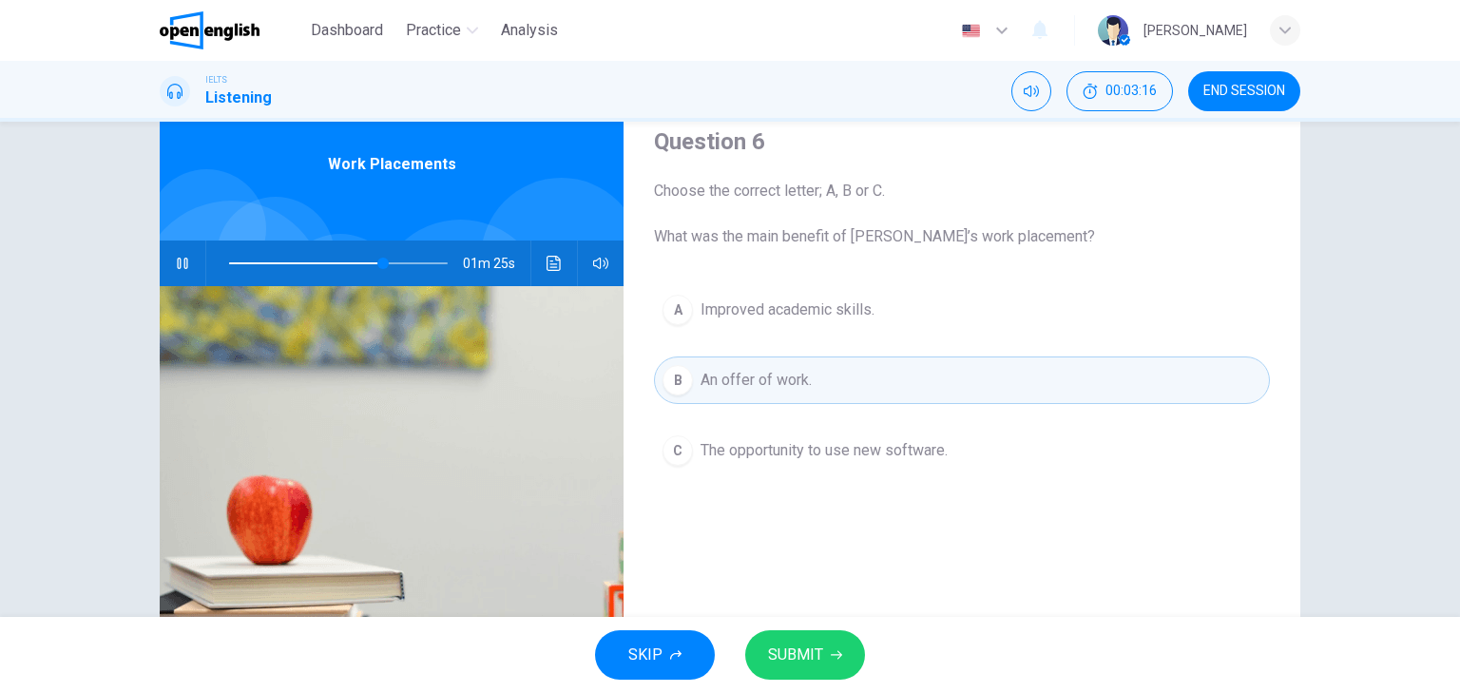
click at [797, 656] on span "SUBMIT" at bounding box center [795, 655] width 55 height 27
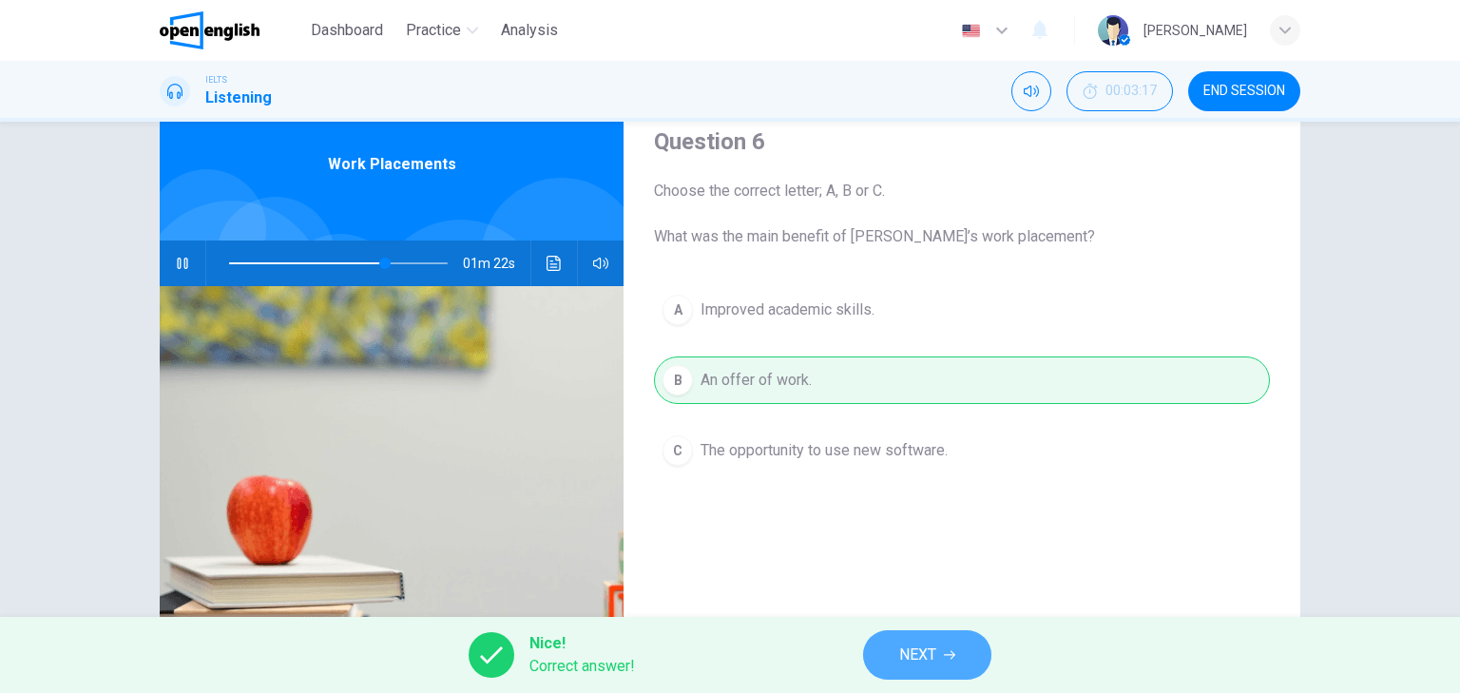
click at [932, 652] on span "NEXT" at bounding box center [917, 655] width 37 height 27
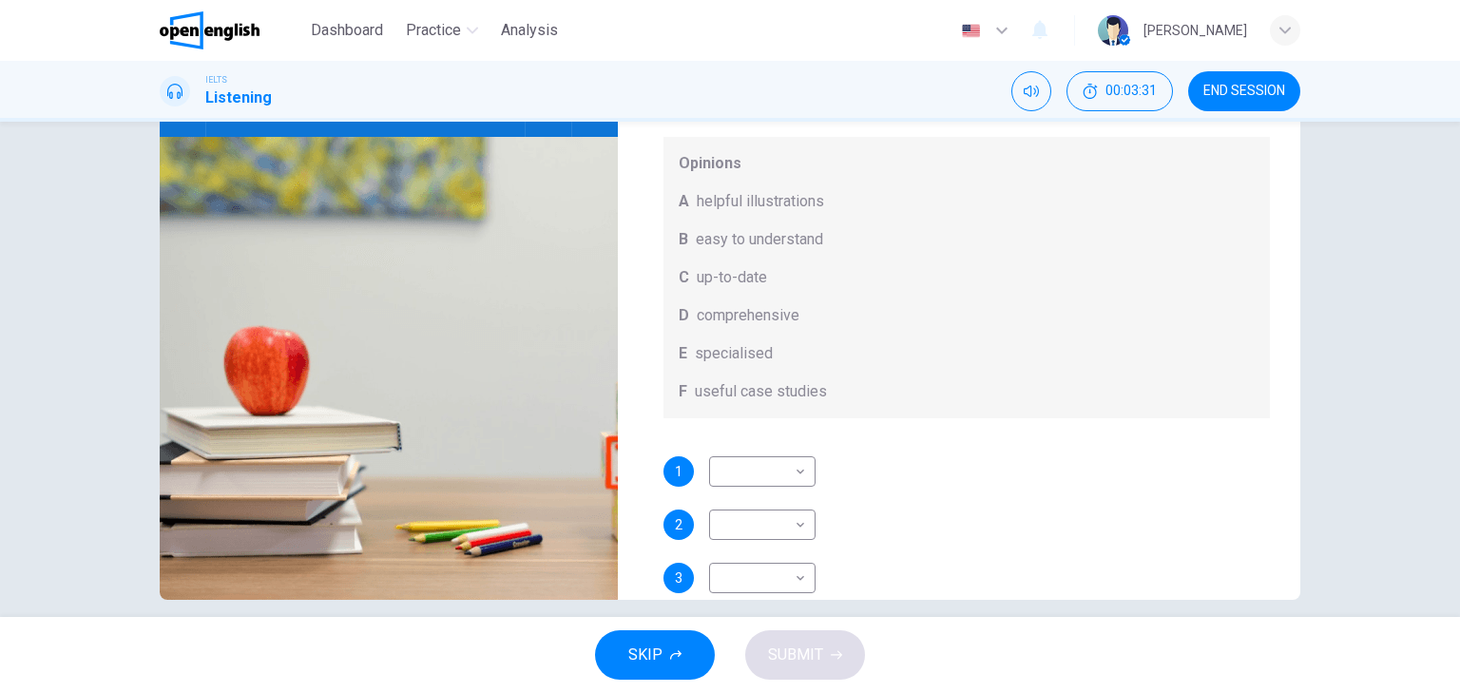
scroll to position [241, 0]
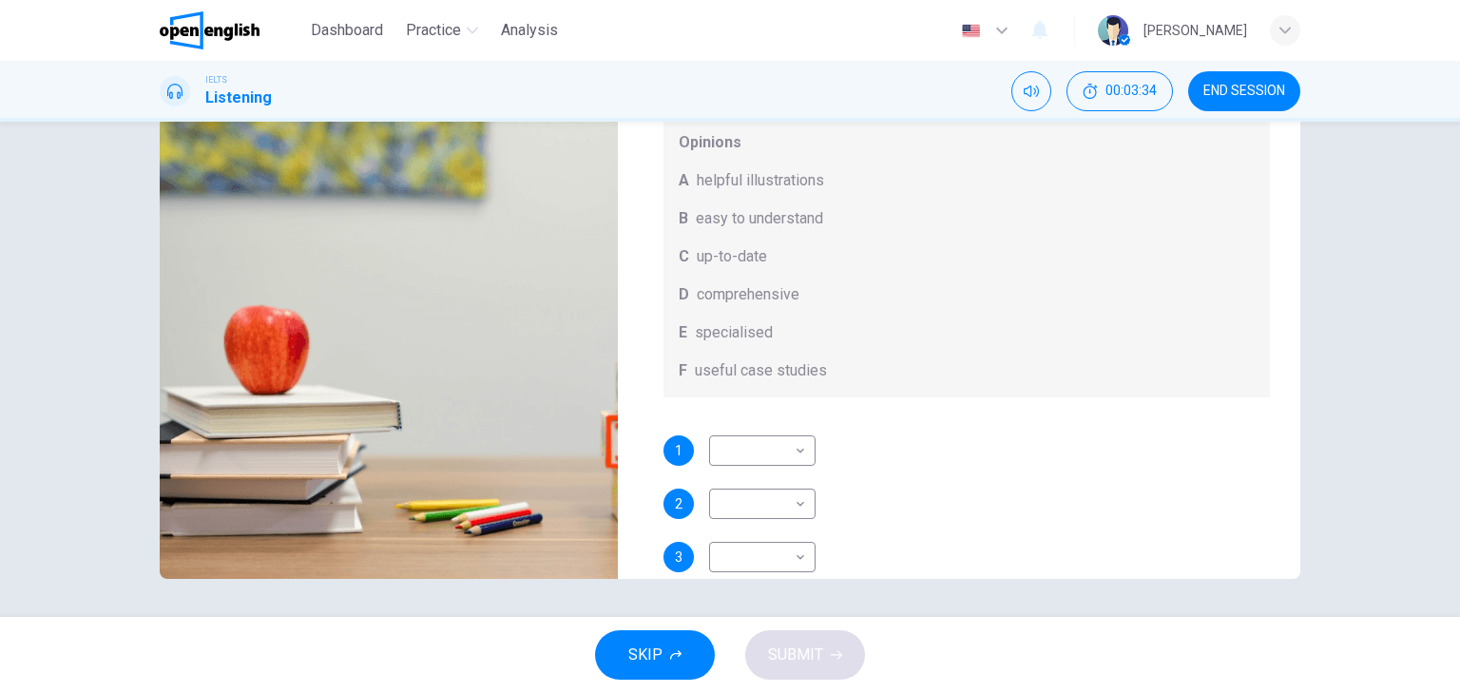
drag, startPoint x: 1285, startPoint y: 430, endPoint x: 1288, endPoint y: 480, distance: 50.5
click at [1288, 480] on div "Question 7 What does [PERSON_NAME] think about the books on [PERSON_NAME]’s rea…" at bounding box center [967, 248] width 668 height 661
click at [780, 518] on body "This site uses cookies, as explained in our Privacy Policy . If you agree to th…" at bounding box center [730, 346] width 1460 height 693
click at [734, 569] on li "C" at bounding box center [756, 571] width 106 height 30
type input "**"
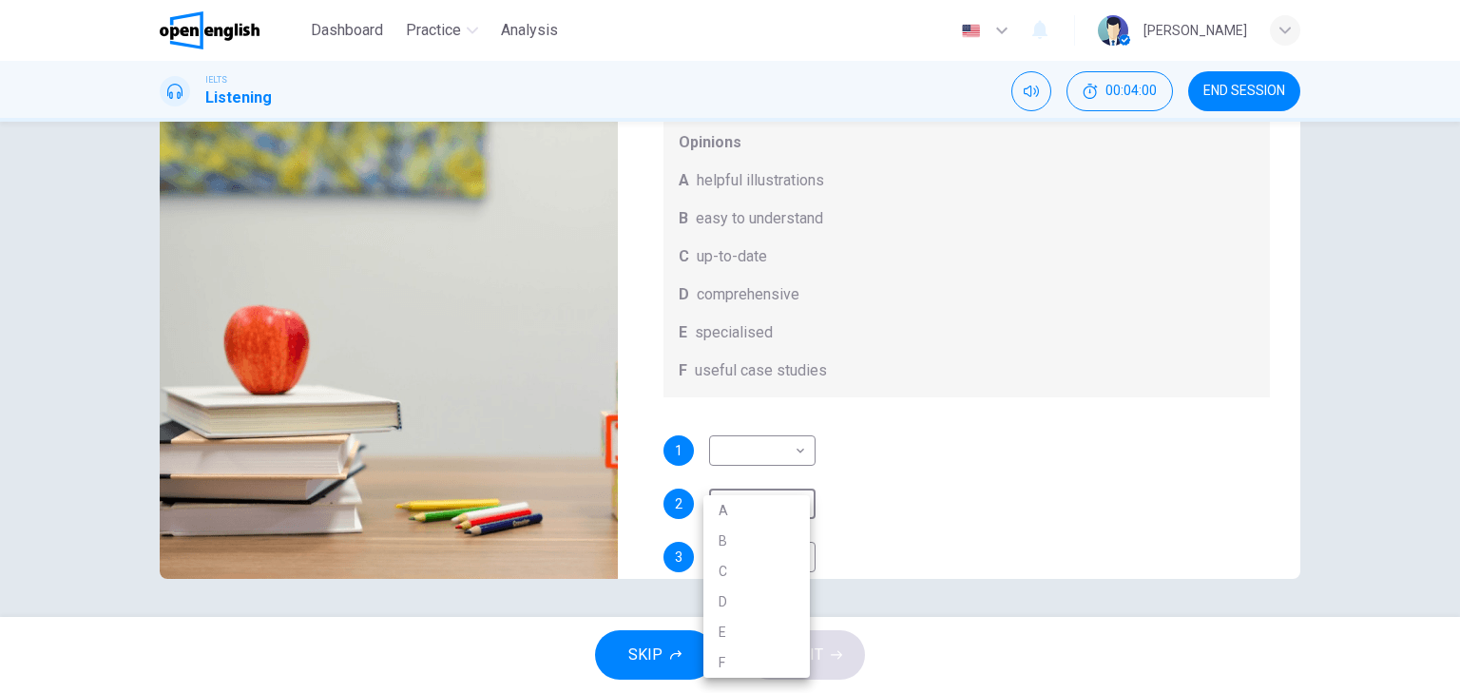
type input "*"
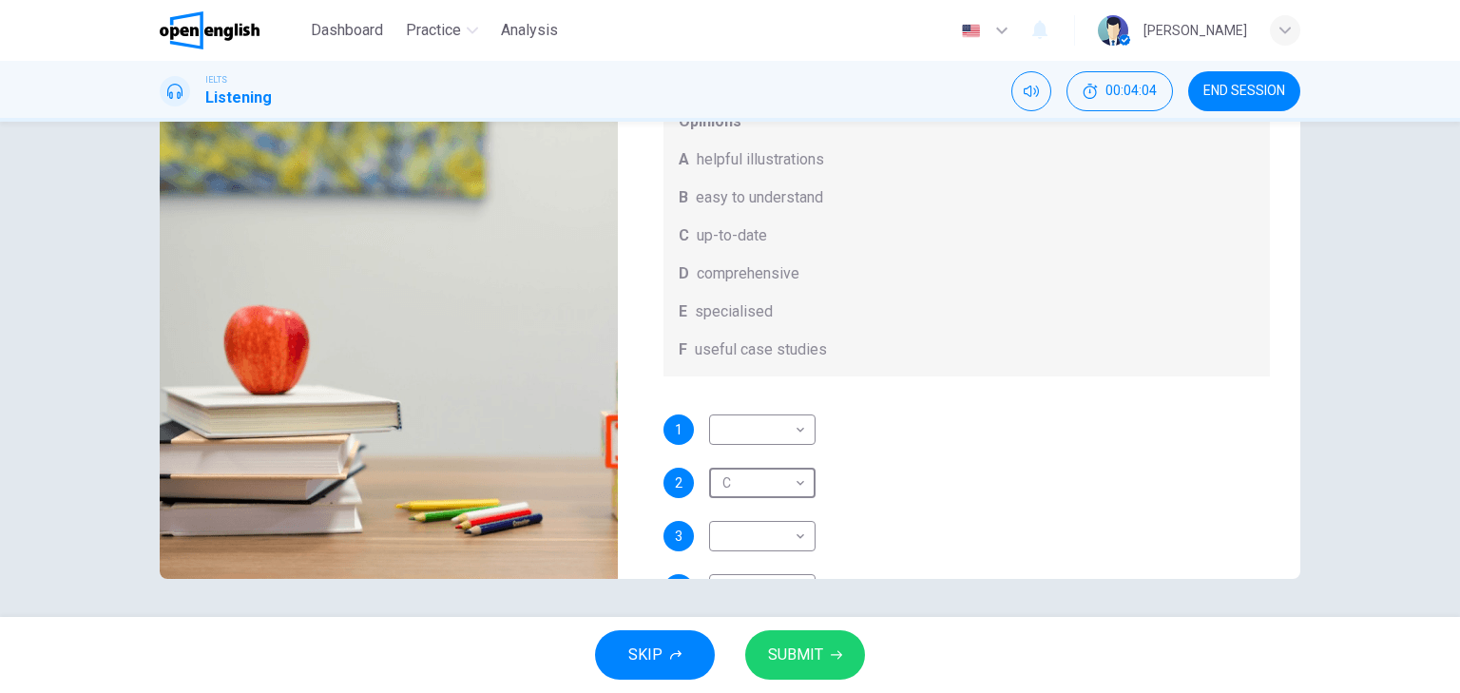
scroll to position [36, 0]
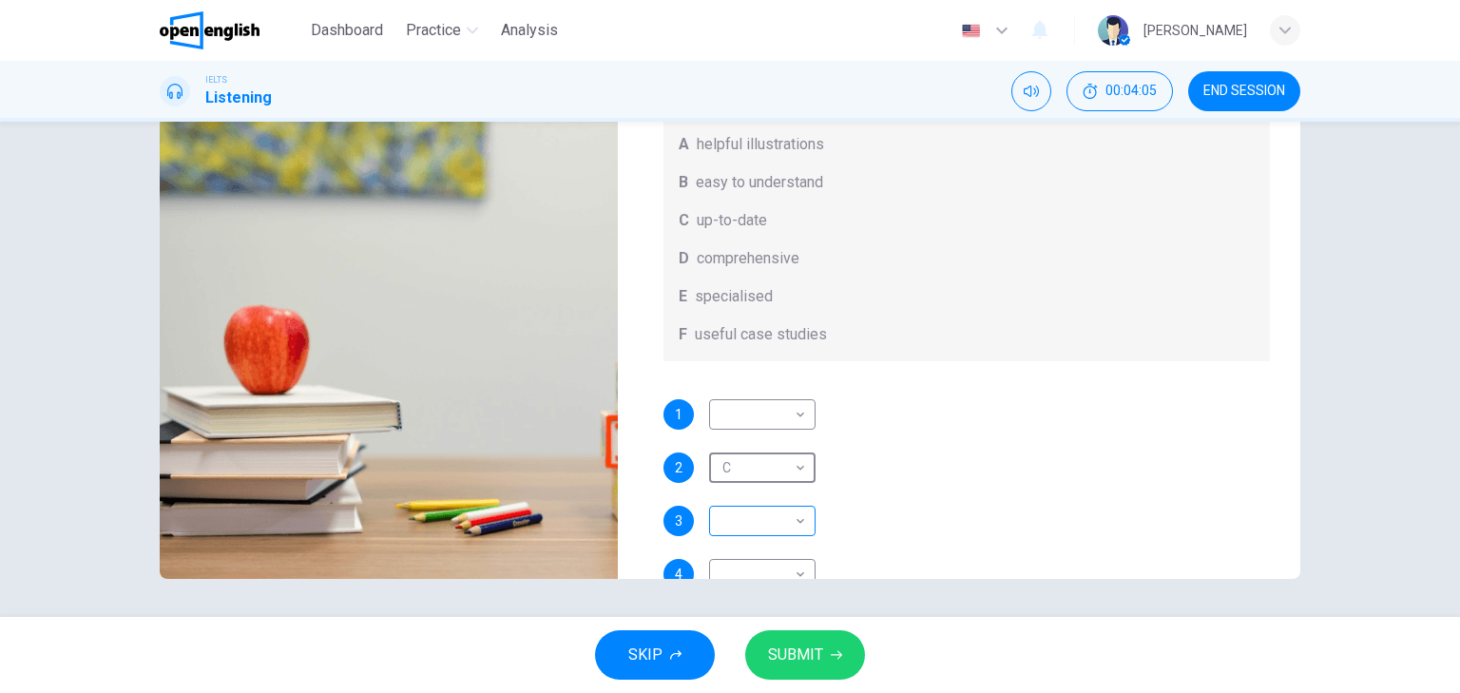
click at [787, 543] on body "This site uses cookies, as explained in our Privacy Policy . If you agree to th…" at bounding box center [730, 346] width 1460 height 693
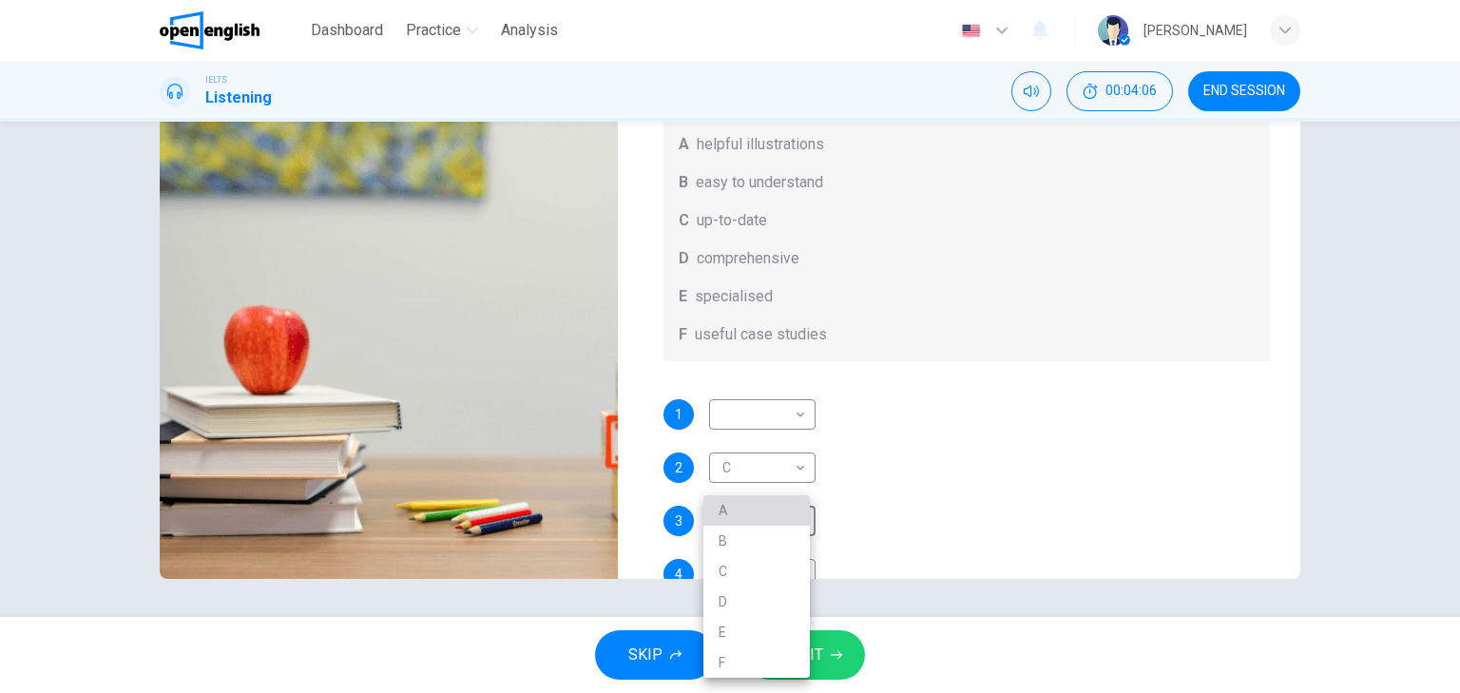
click at [730, 514] on li "A" at bounding box center [756, 510] width 106 height 30
type input "**"
type input "*"
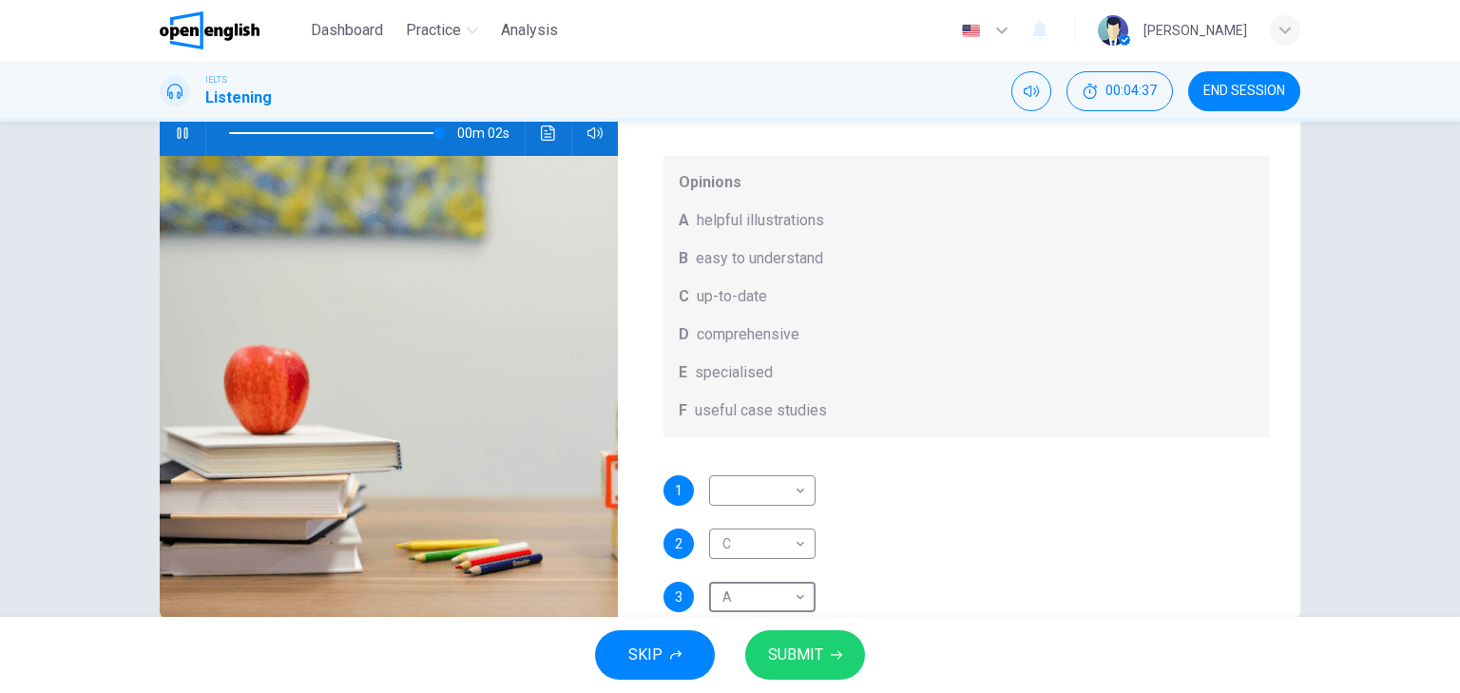
scroll to position [196, 0]
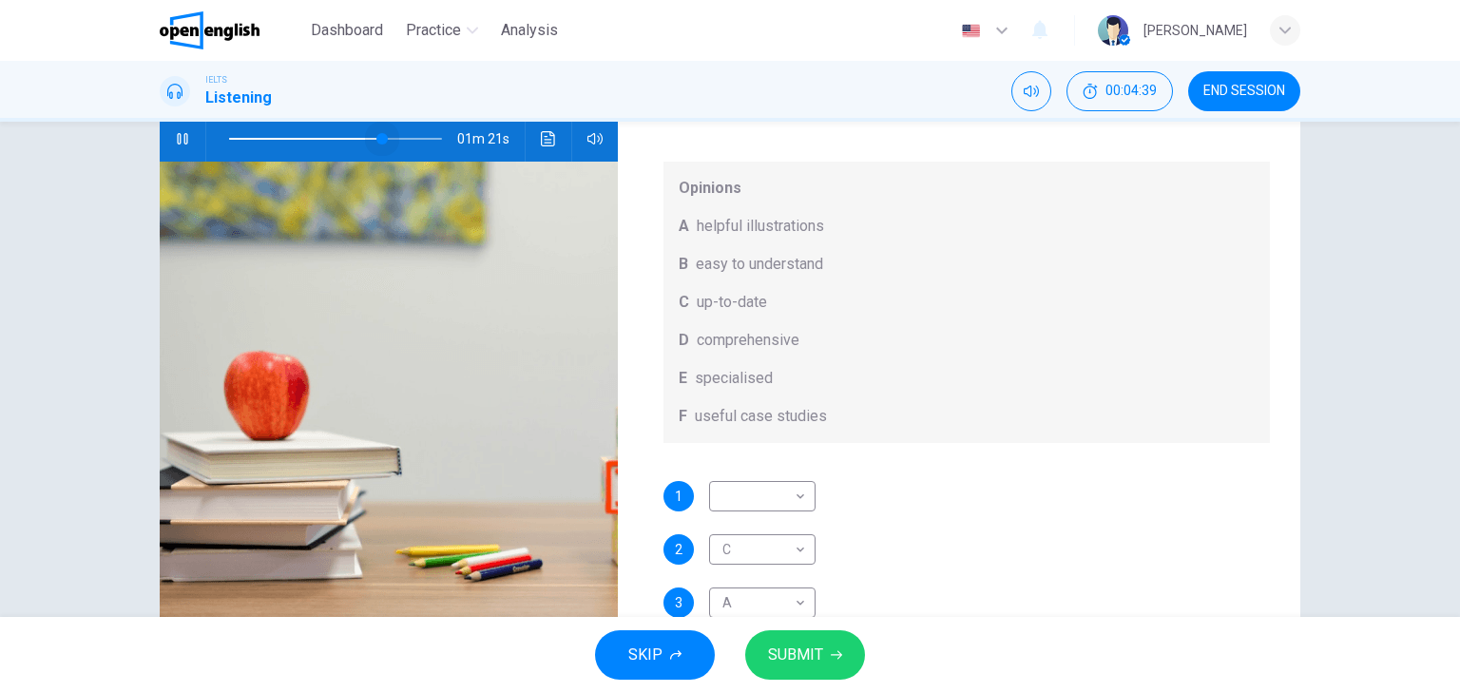
click at [377, 142] on span at bounding box center [335, 138] width 213 height 27
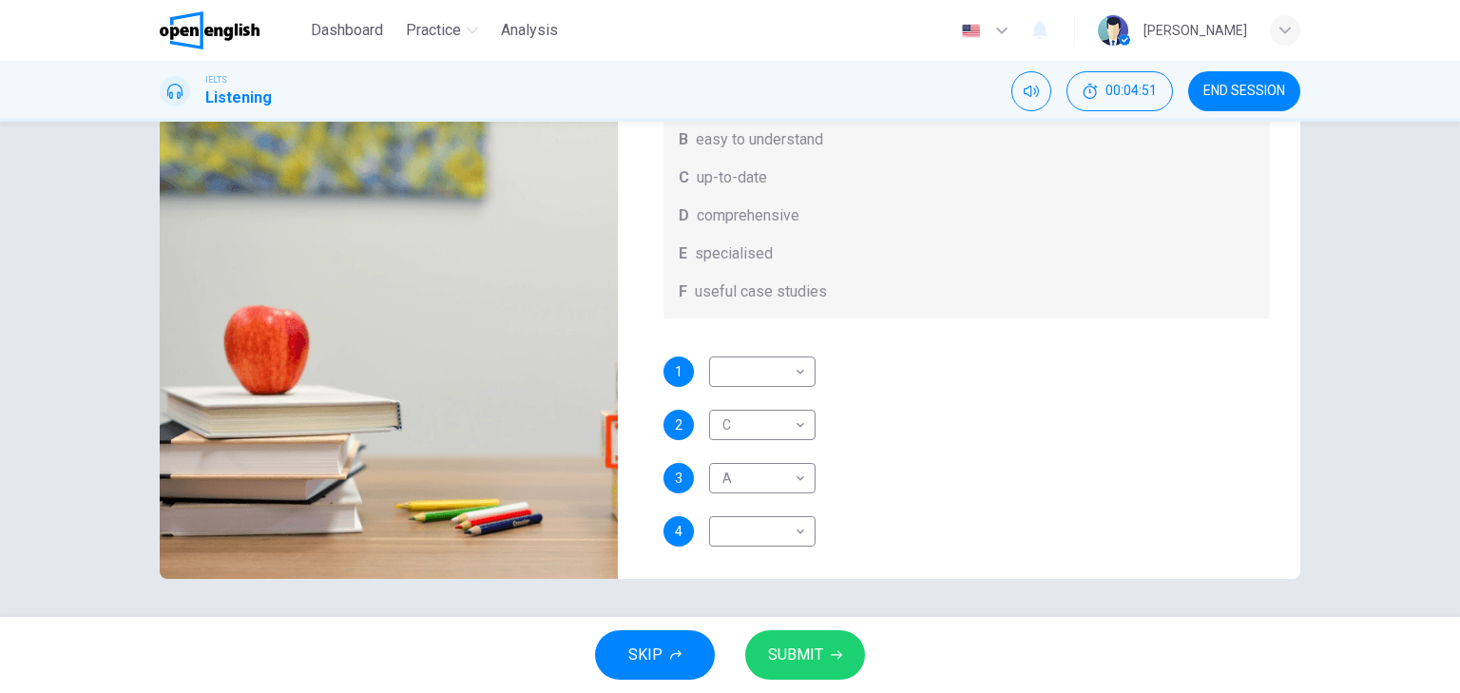
scroll to position [72, 0]
click at [791, 394] on body "This site uses cookies, as explained in our Privacy Policy . If you agree to th…" at bounding box center [730, 346] width 1460 height 693
click at [743, 433] on li "A" at bounding box center [756, 430] width 106 height 30
type input "**"
type input "*"
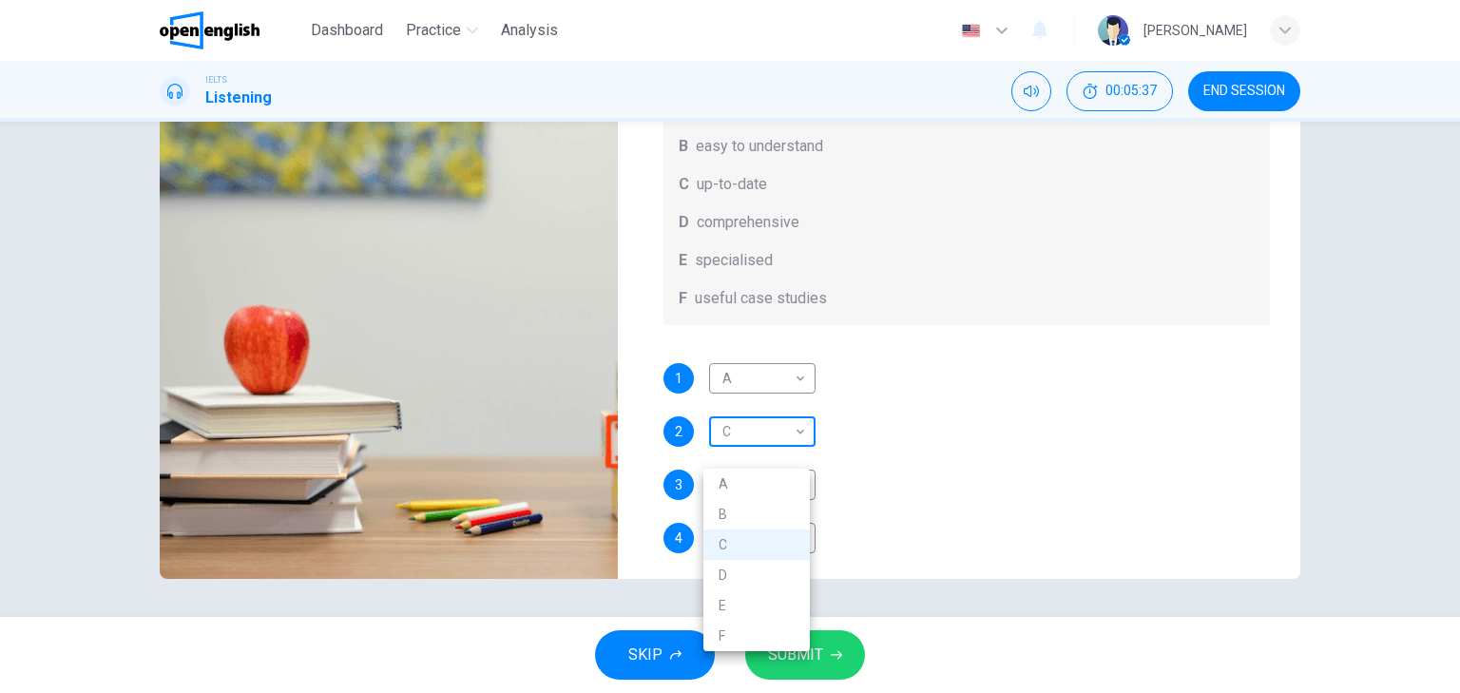
click at [778, 450] on body "This site uses cookies, as explained in our Privacy Policy . If you agree to th…" at bounding box center [730, 346] width 1460 height 693
click at [746, 570] on li "D" at bounding box center [756, 575] width 106 height 30
type input "**"
type input "*"
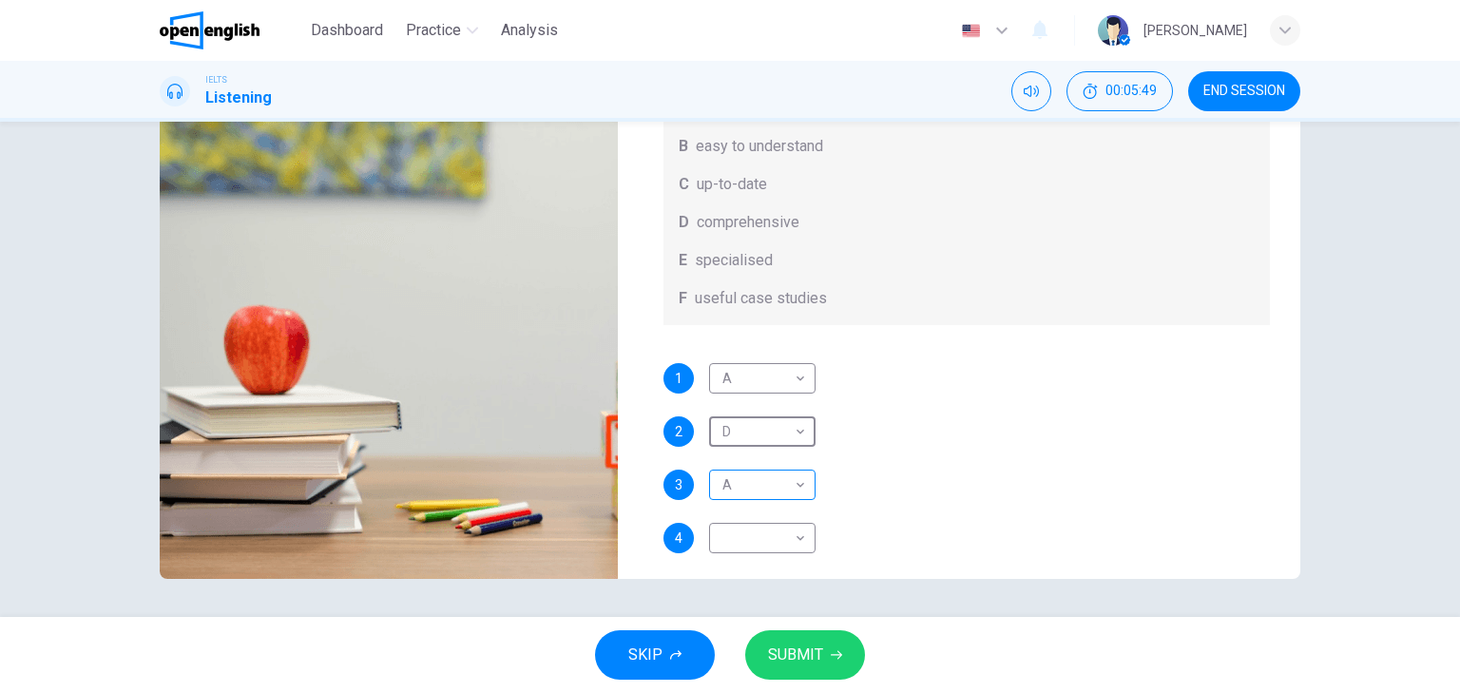
click at [793, 505] on body "This site uses cookies, as explained in our Privacy Policy . If you agree to th…" at bounding box center [730, 346] width 1460 height 693
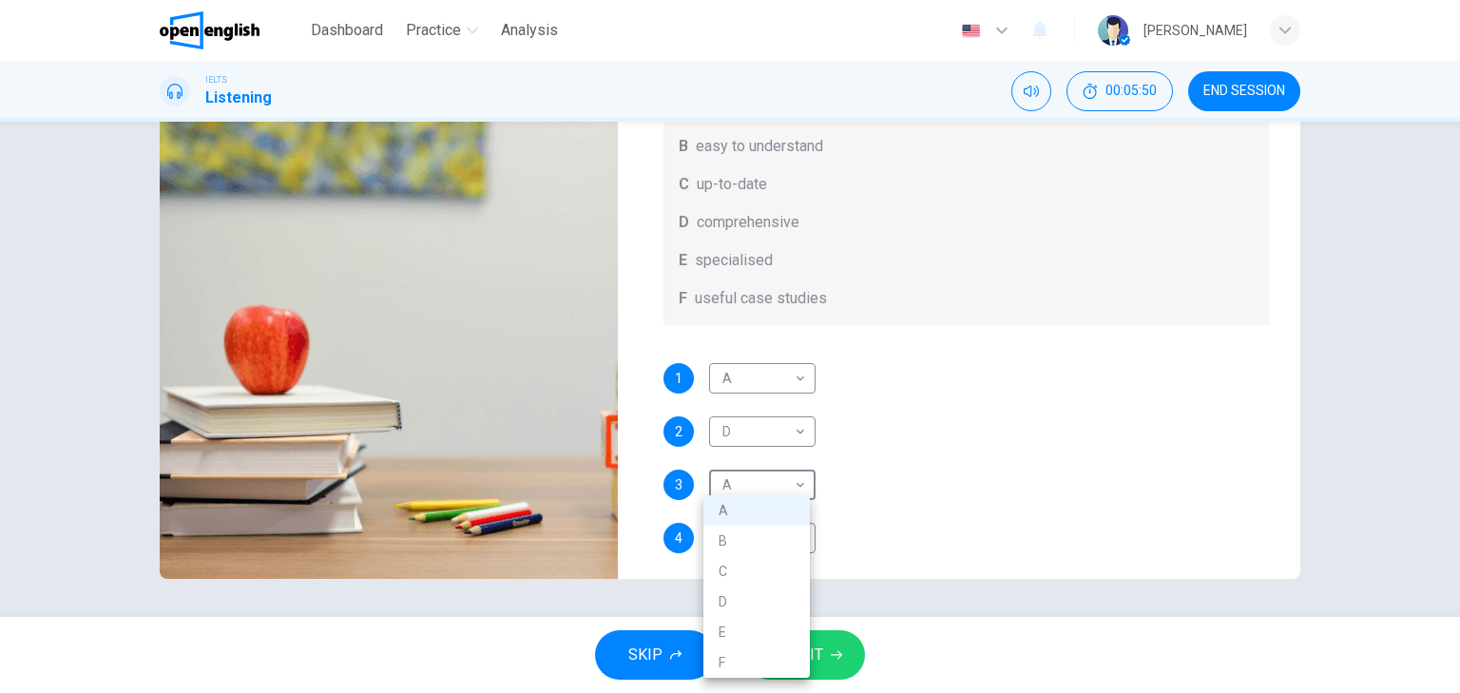
click at [755, 562] on li "C" at bounding box center [756, 571] width 106 height 30
type input "**"
type input "*"
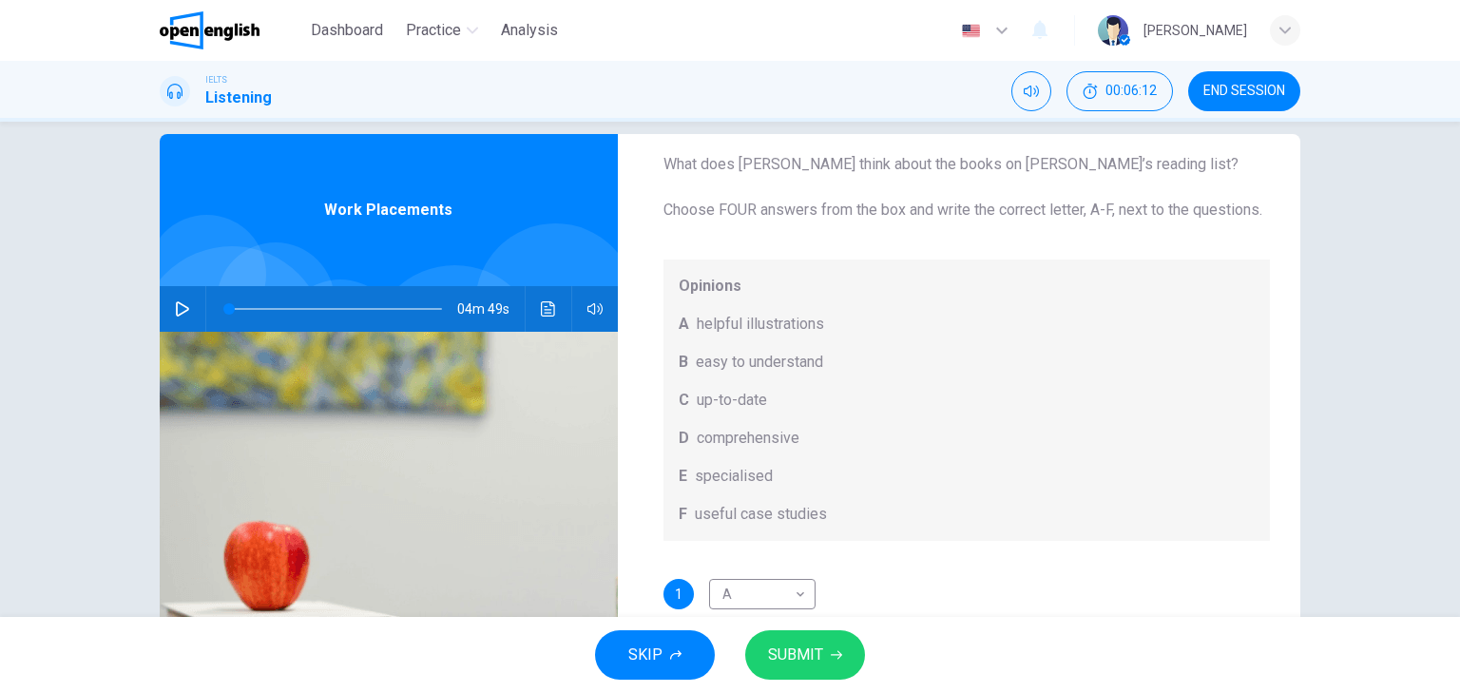
scroll to position [23, 0]
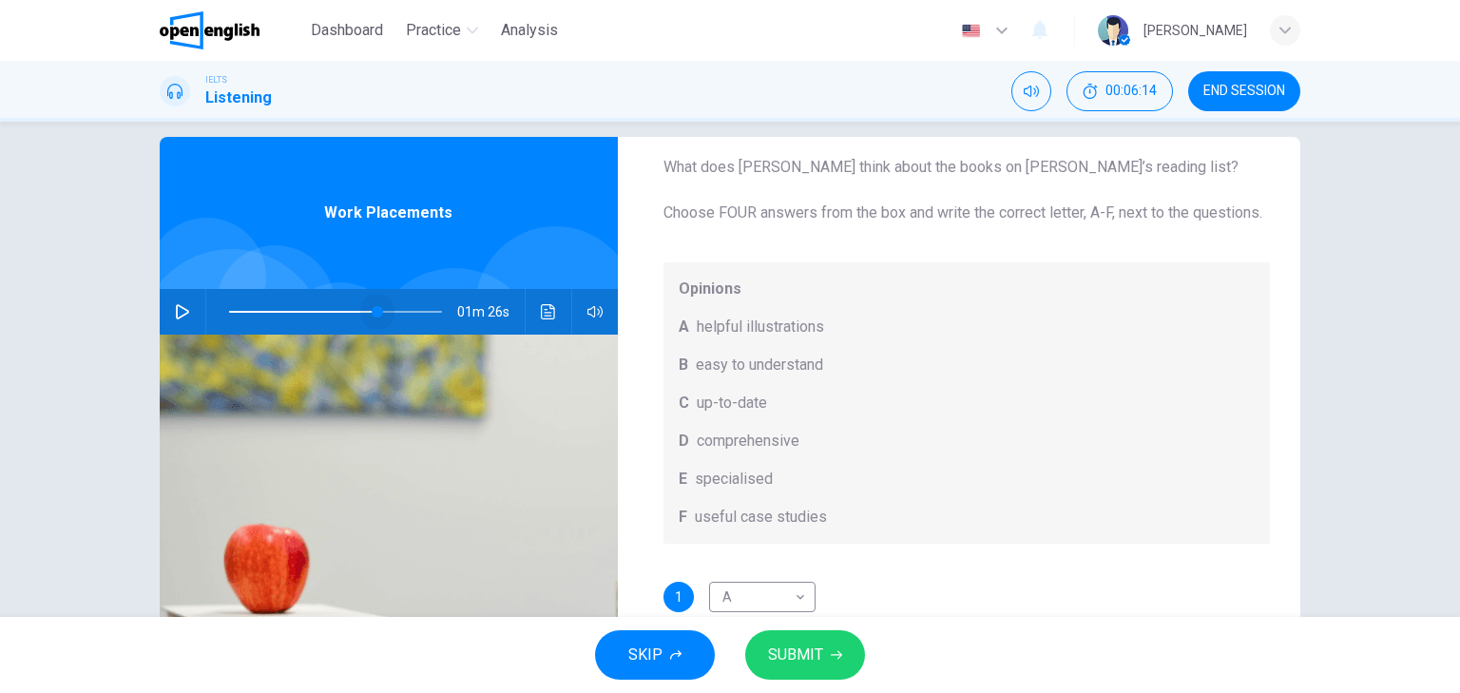
click at [374, 312] on span at bounding box center [335, 312] width 213 height 27
click at [180, 317] on icon "button" at bounding box center [182, 311] width 15 height 15
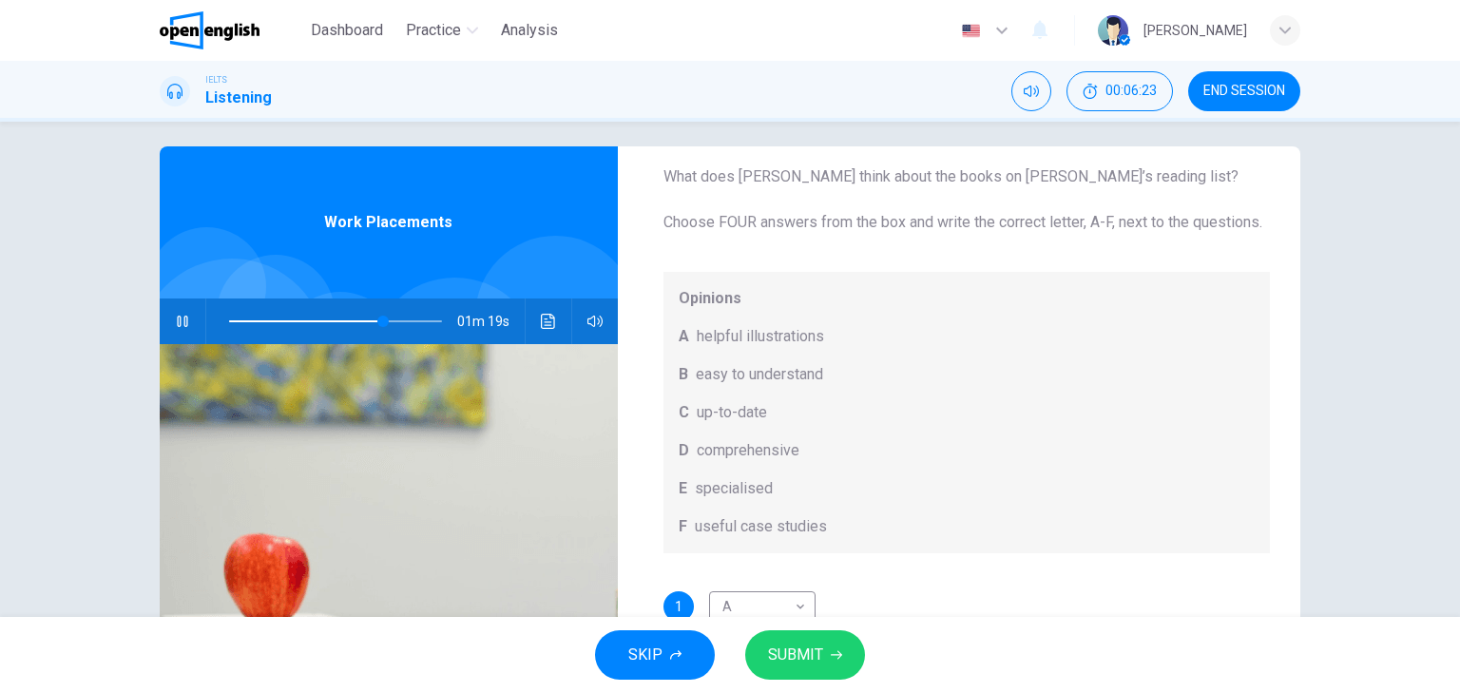
scroll to position [0, 0]
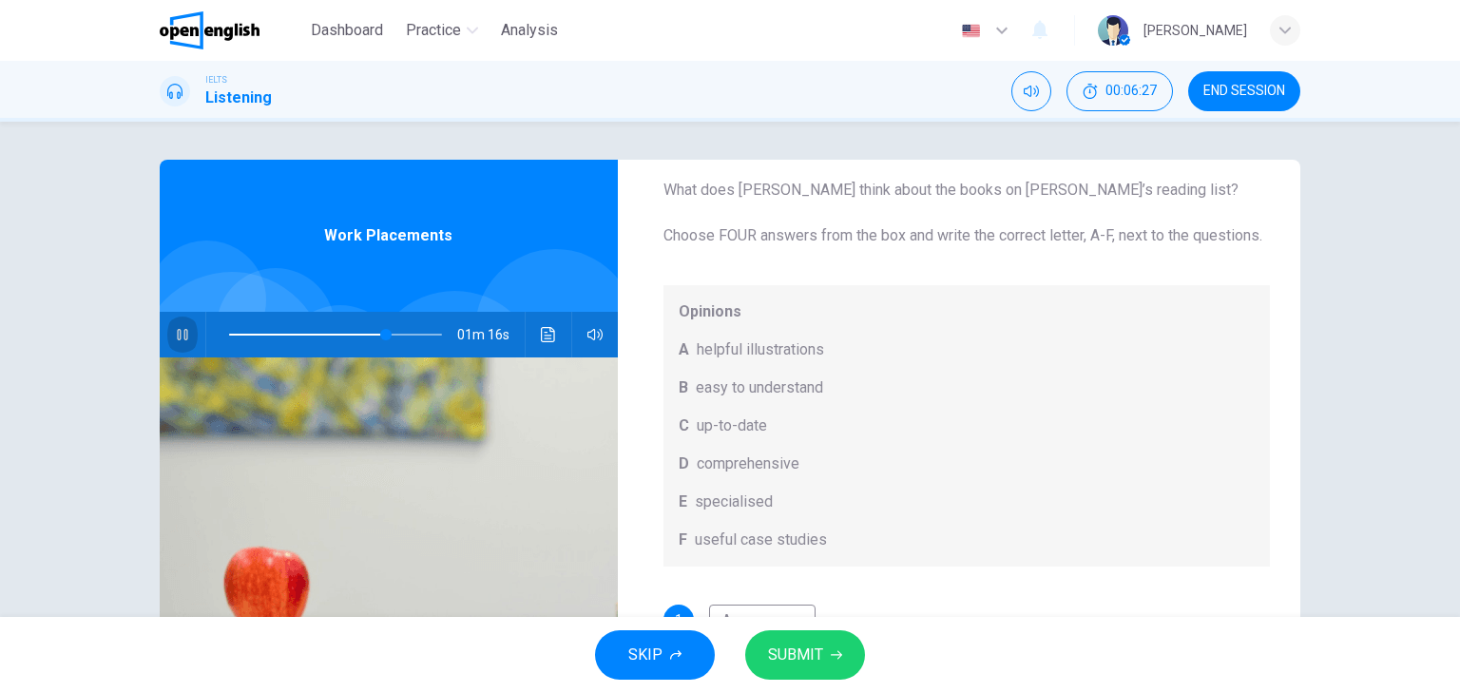
click at [175, 328] on icon "button" at bounding box center [182, 334] width 15 height 15
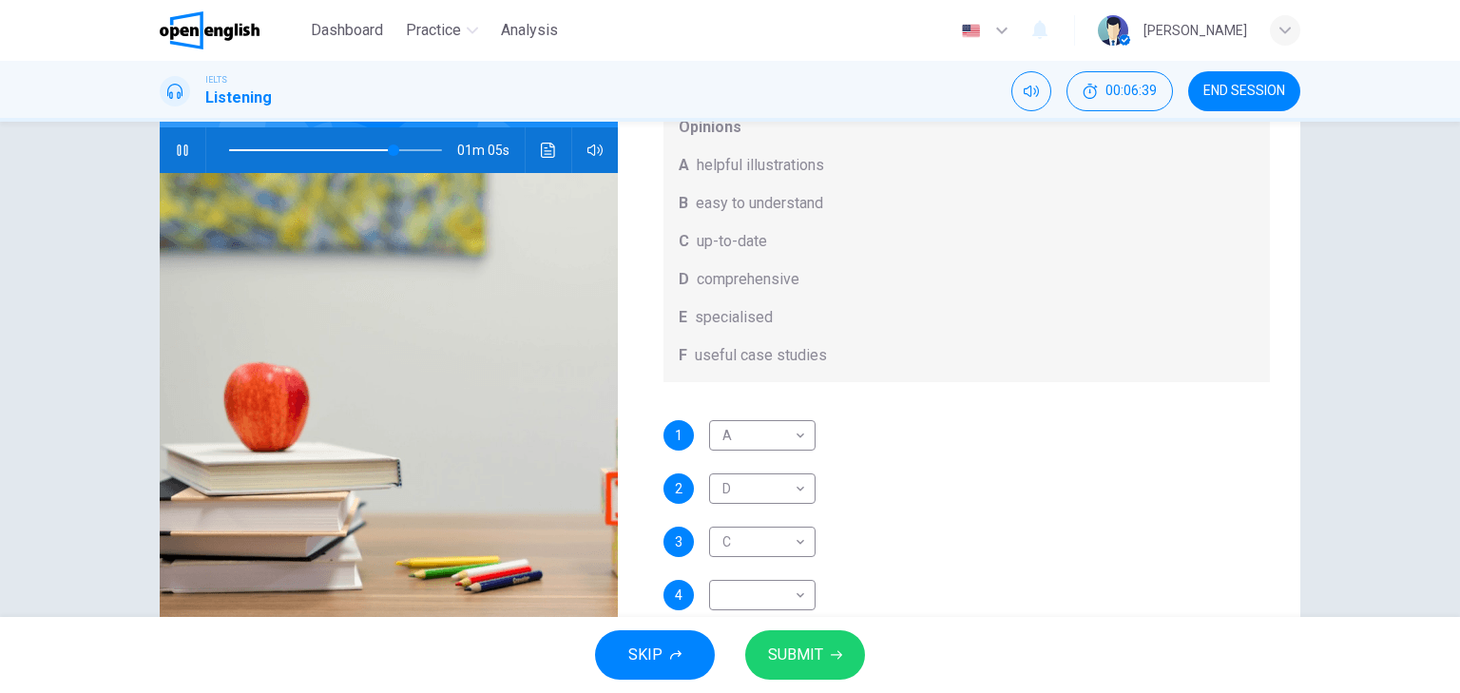
scroll to position [192, 0]
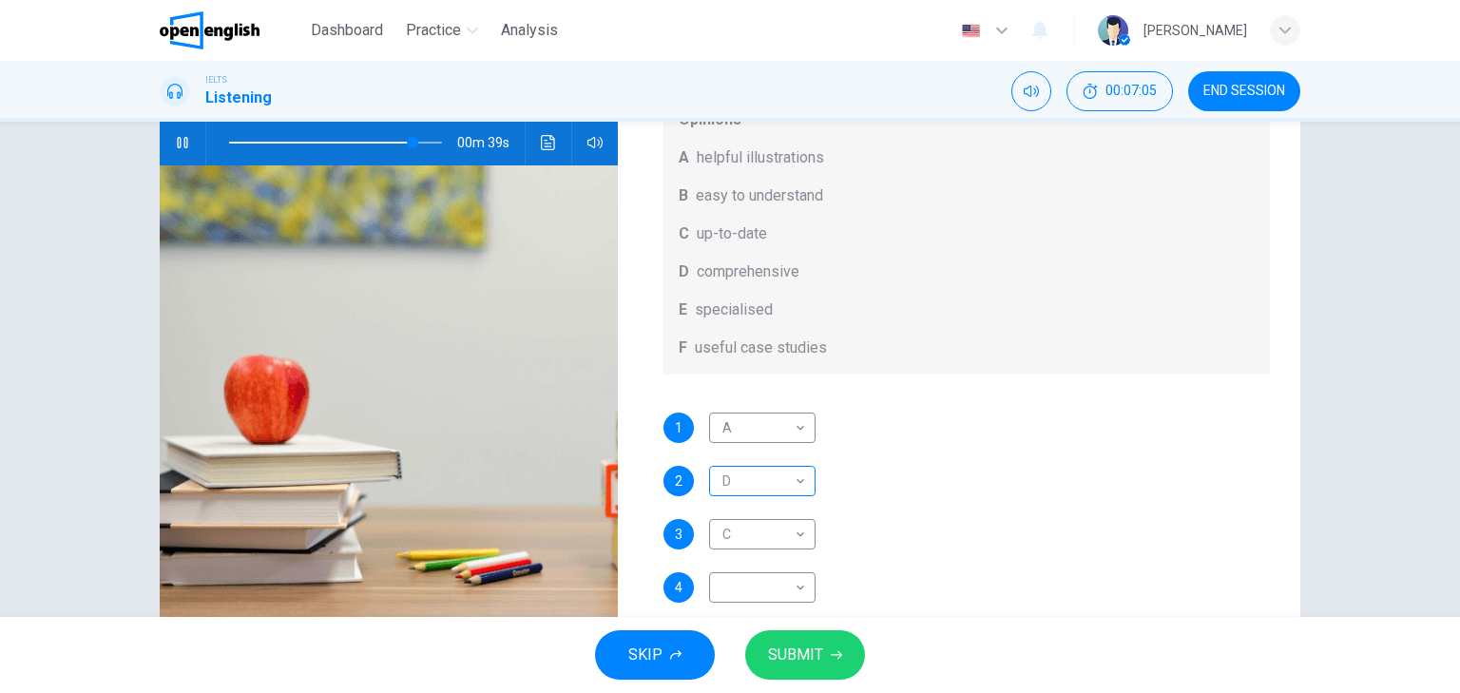
click at [772, 496] on body "This site uses cookies, as explained in our Privacy Policy . If you agree to th…" at bounding box center [730, 346] width 1460 height 693
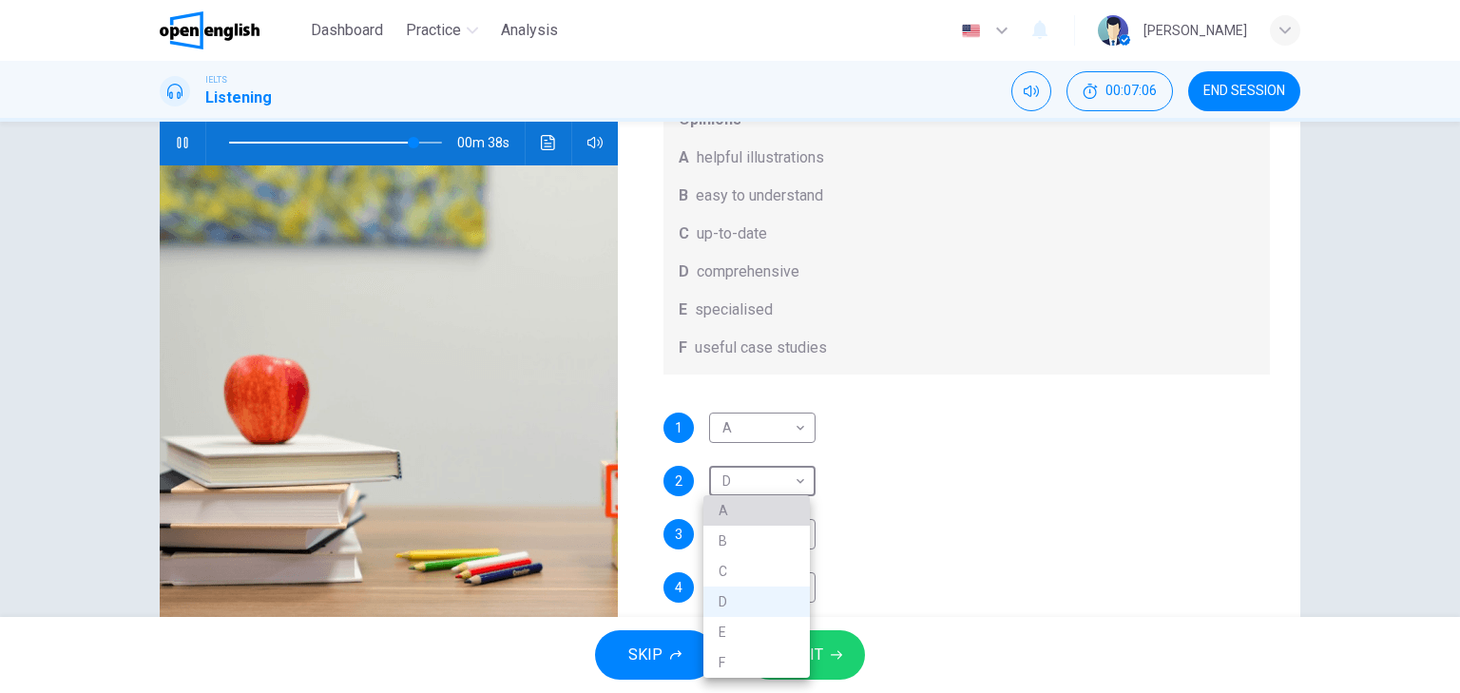
click at [747, 509] on li "A" at bounding box center [756, 510] width 106 height 30
type input "**"
type input "*"
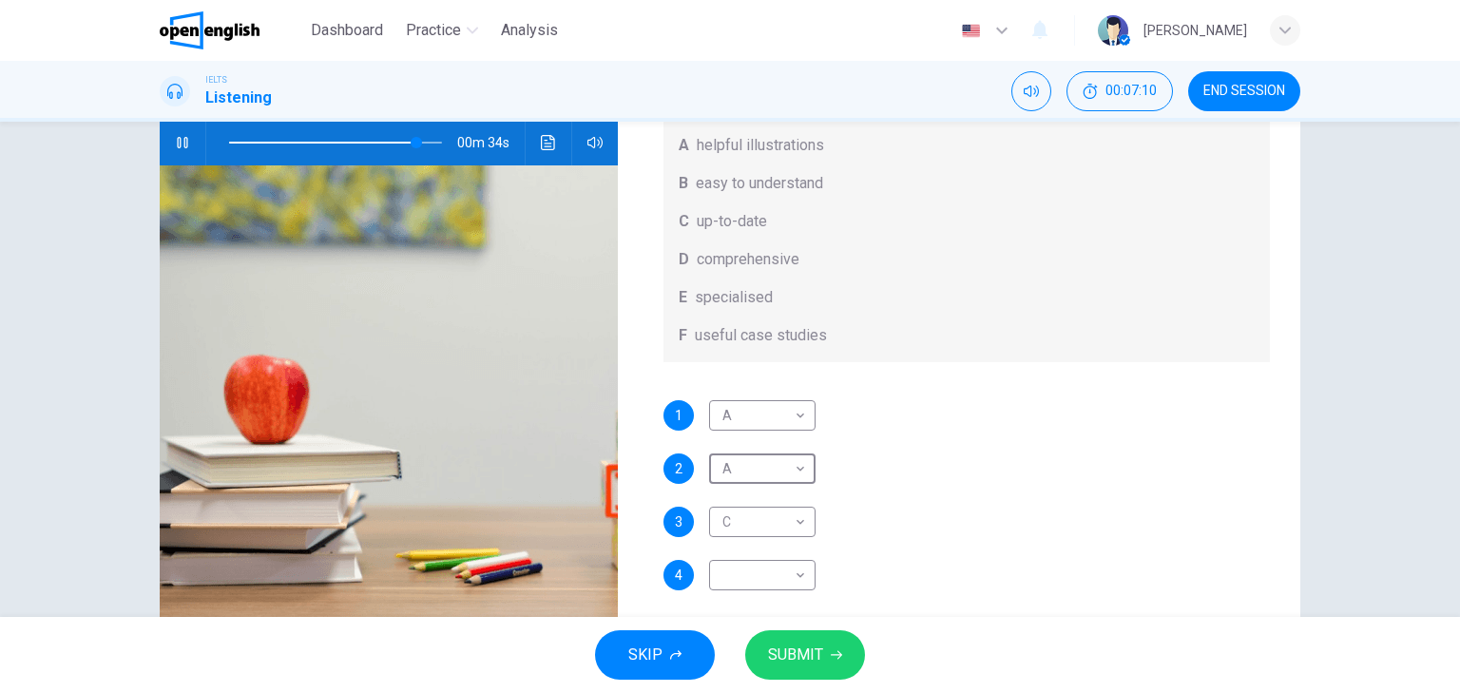
scroll to position [101, 0]
click at [773, 528] on body "This site uses cookies, as explained in our Privacy Policy . If you agree to th…" at bounding box center [730, 346] width 1460 height 693
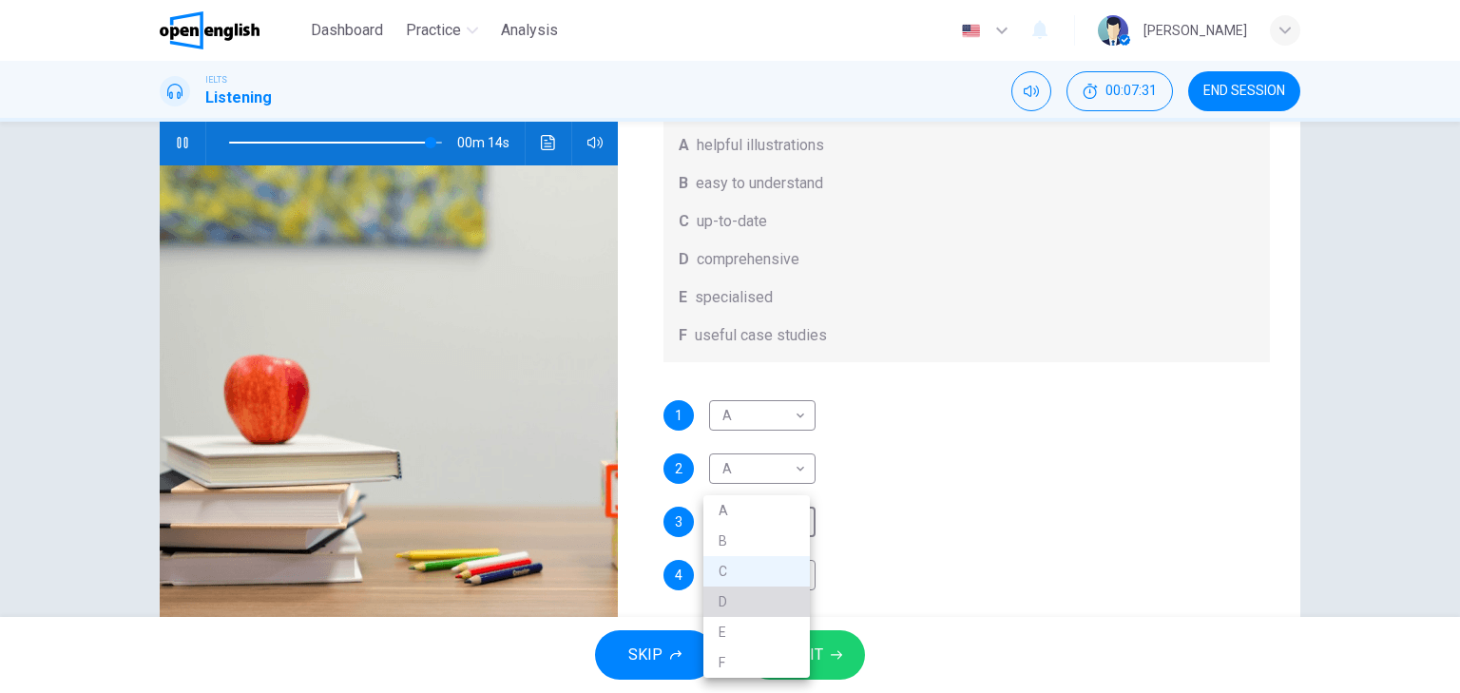
click at [757, 594] on li "D" at bounding box center [756, 602] width 106 height 30
type input "**"
type input "*"
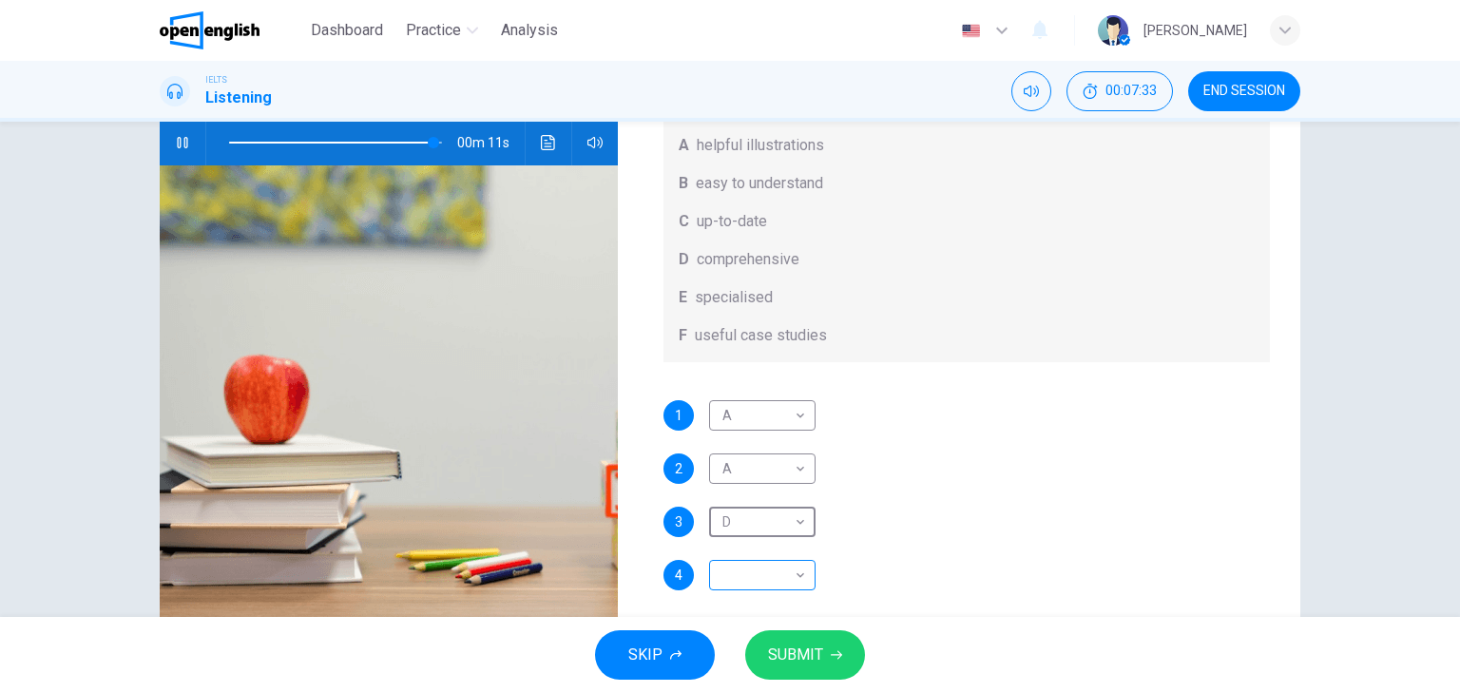
click at [791, 577] on body "This site uses cookies, as explained in our Privacy Policy . If you agree to th…" at bounding box center [730, 346] width 1460 height 693
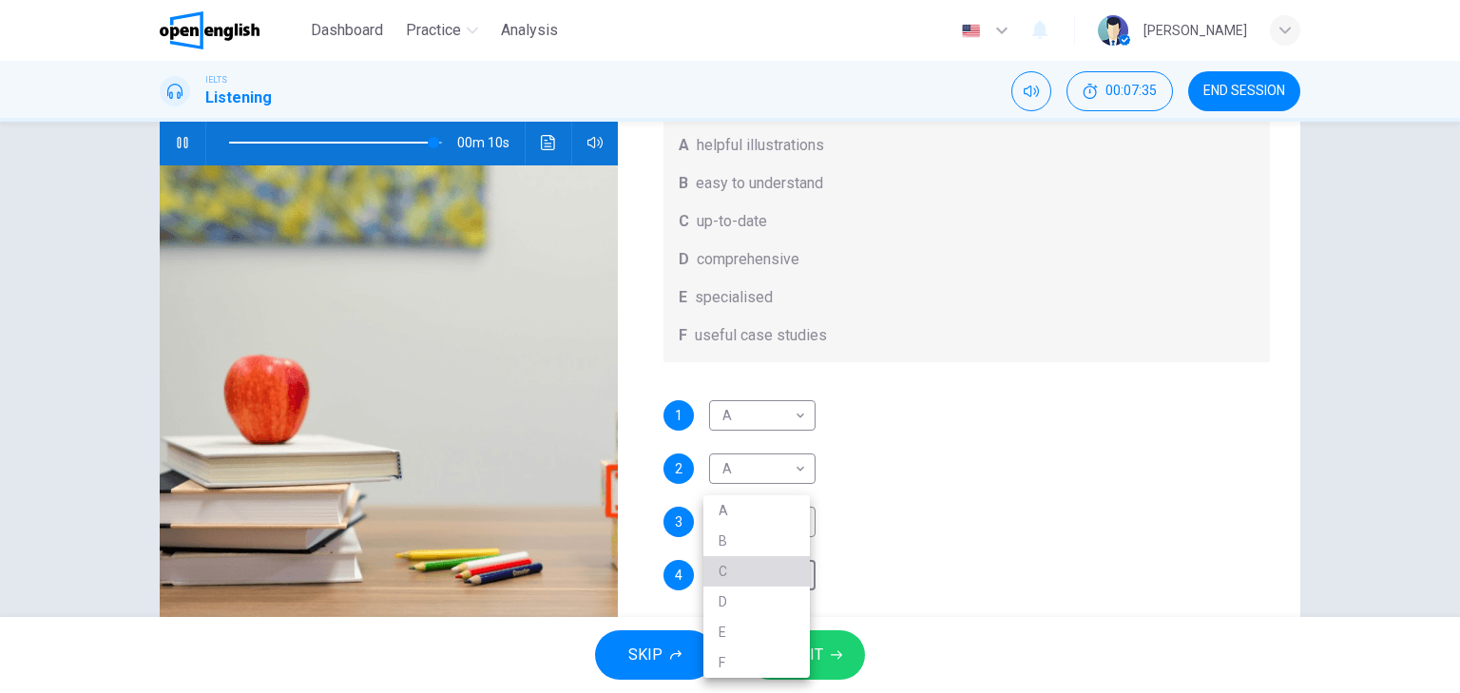
click at [766, 578] on li "C" at bounding box center [756, 571] width 106 height 30
type input "**"
type input "*"
click at [371, 141] on span at bounding box center [335, 142] width 213 height 27
drag, startPoint x: 1449, startPoint y: 359, endPoint x: 1449, endPoint y: 322, distance: 37.1
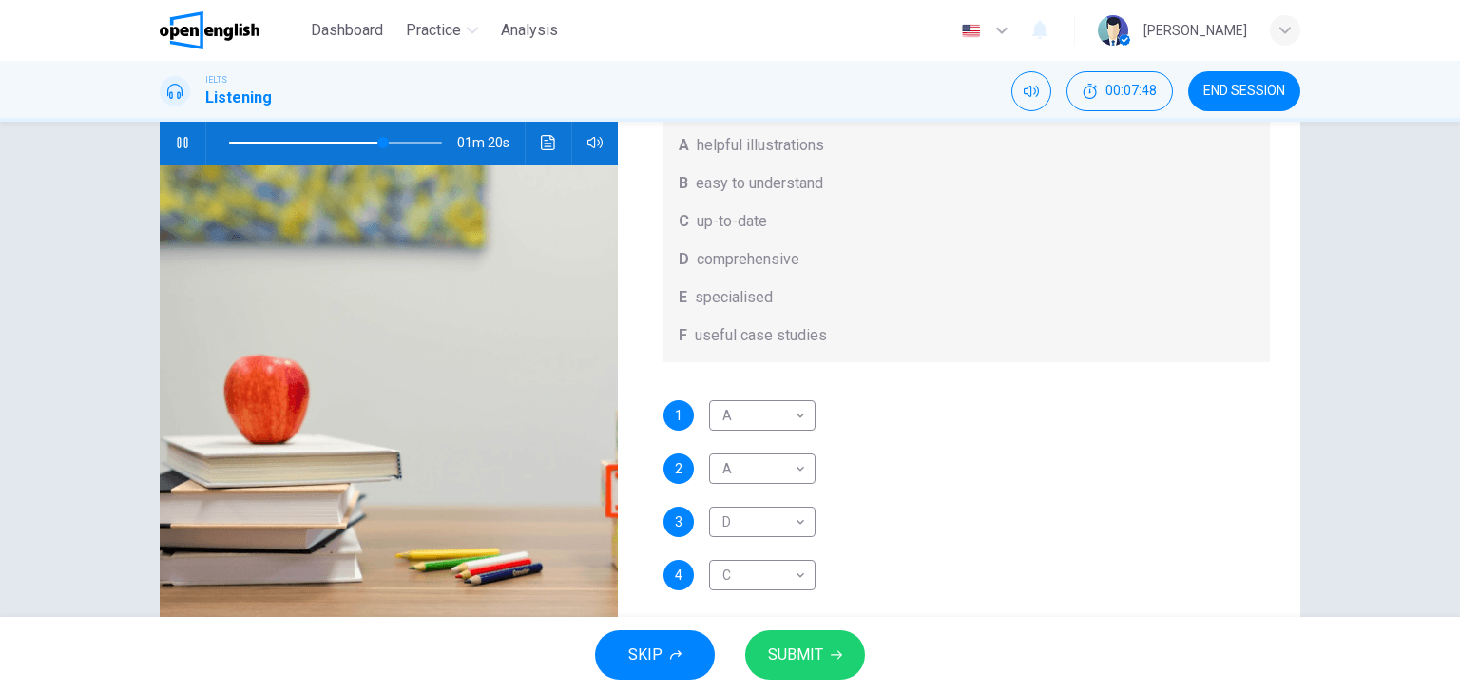
click at [1449, 322] on div "Question 7 What does [PERSON_NAME] think about the books on [PERSON_NAME]’s rea…" at bounding box center [730, 369] width 1460 height 495
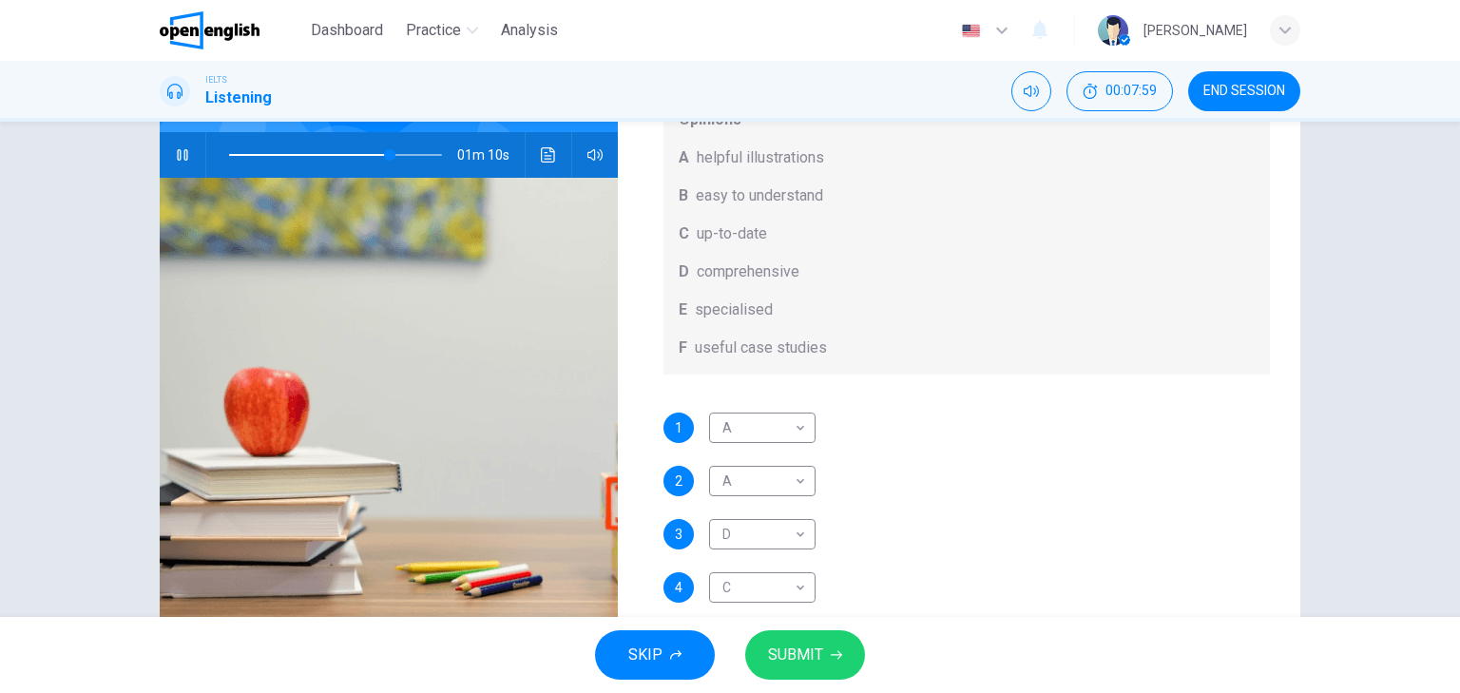
scroll to position [186, 0]
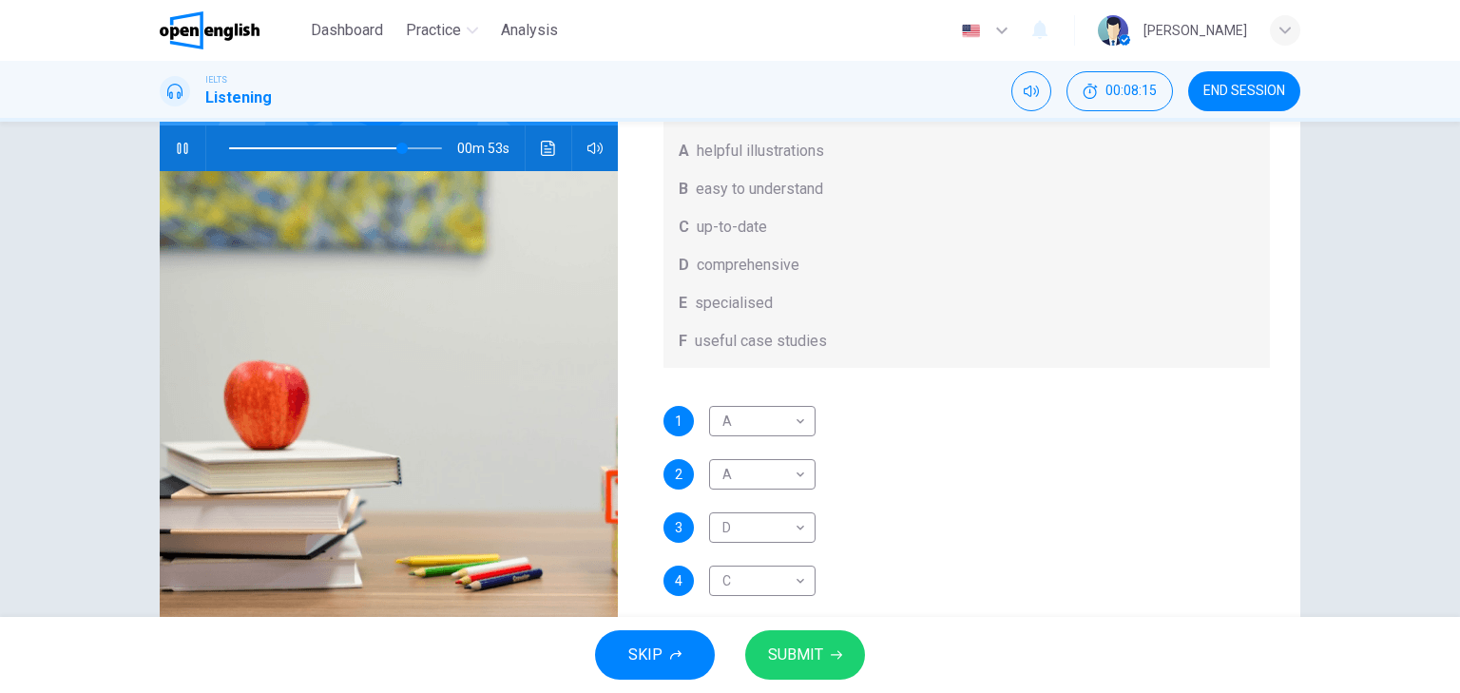
click at [374, 144] on span at bounding box center [335, 148] width 213 height 27
click at [758, 423] on body "This site uses cookies, as explained in our Privacy Policy . If you agree to th…" at bounding box center [730, 346] width 1460 height 693
click at [738, 576] on li "E" at bounding box center [756, 580] width 106 height 30
type input "**"
type input "*"
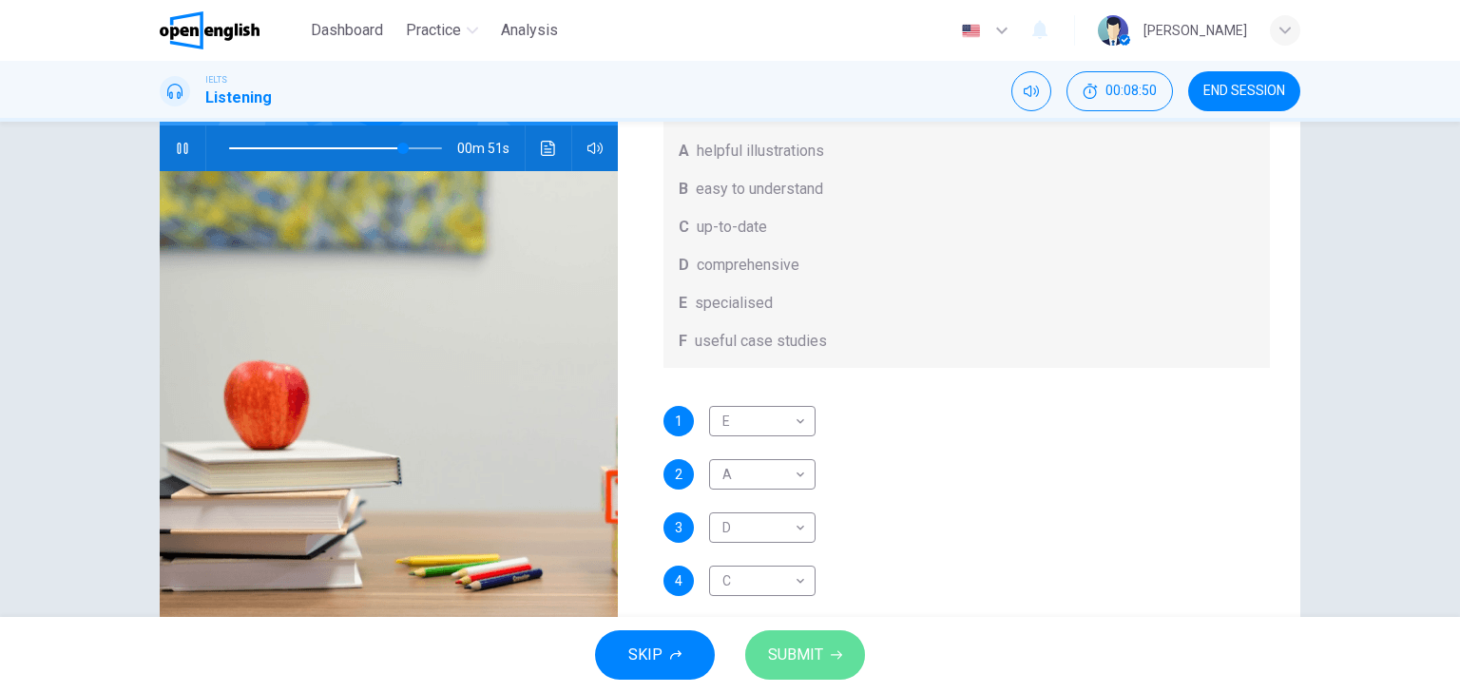
click at [810, 650] on span "SUBMIT" at bounding box center [795, 655] width 55 height 27
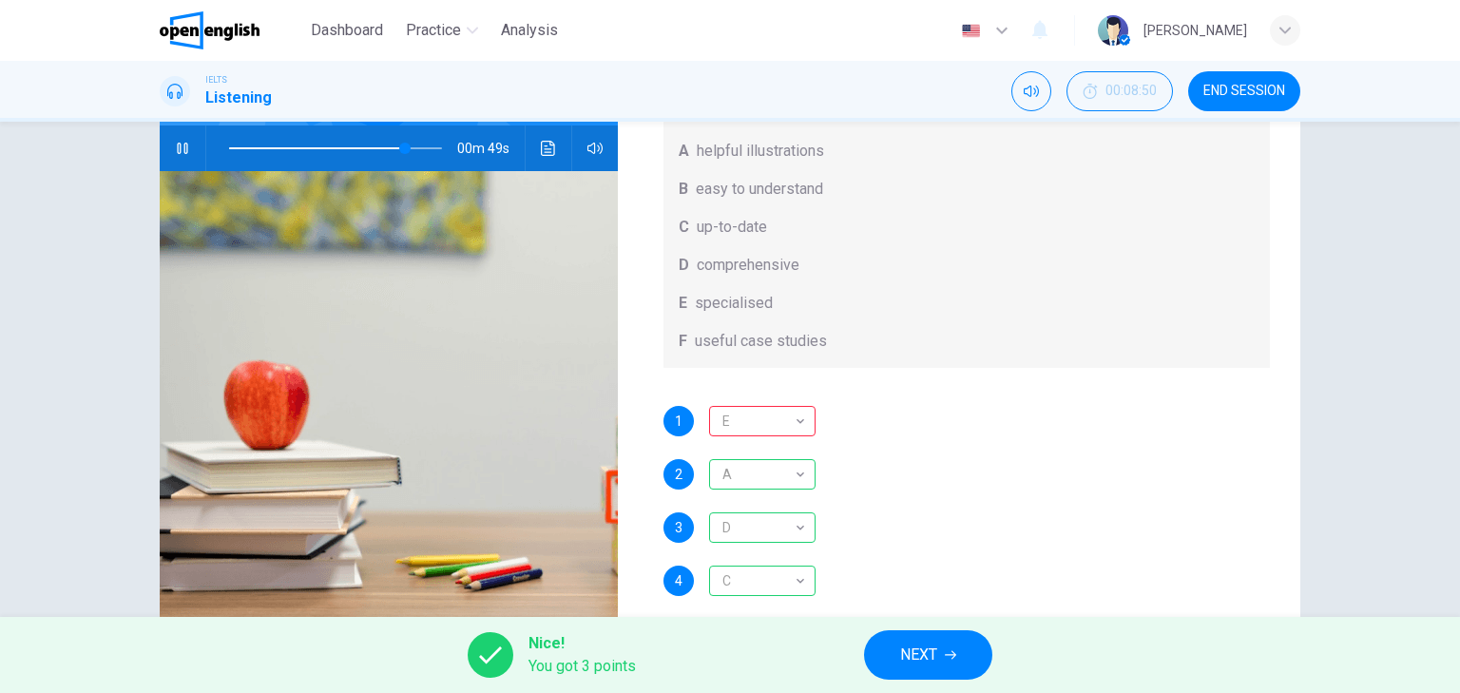
type input "**"
click at [942, 652] on button "NEXT" at bounding box center [928, 654] width 128 height 49
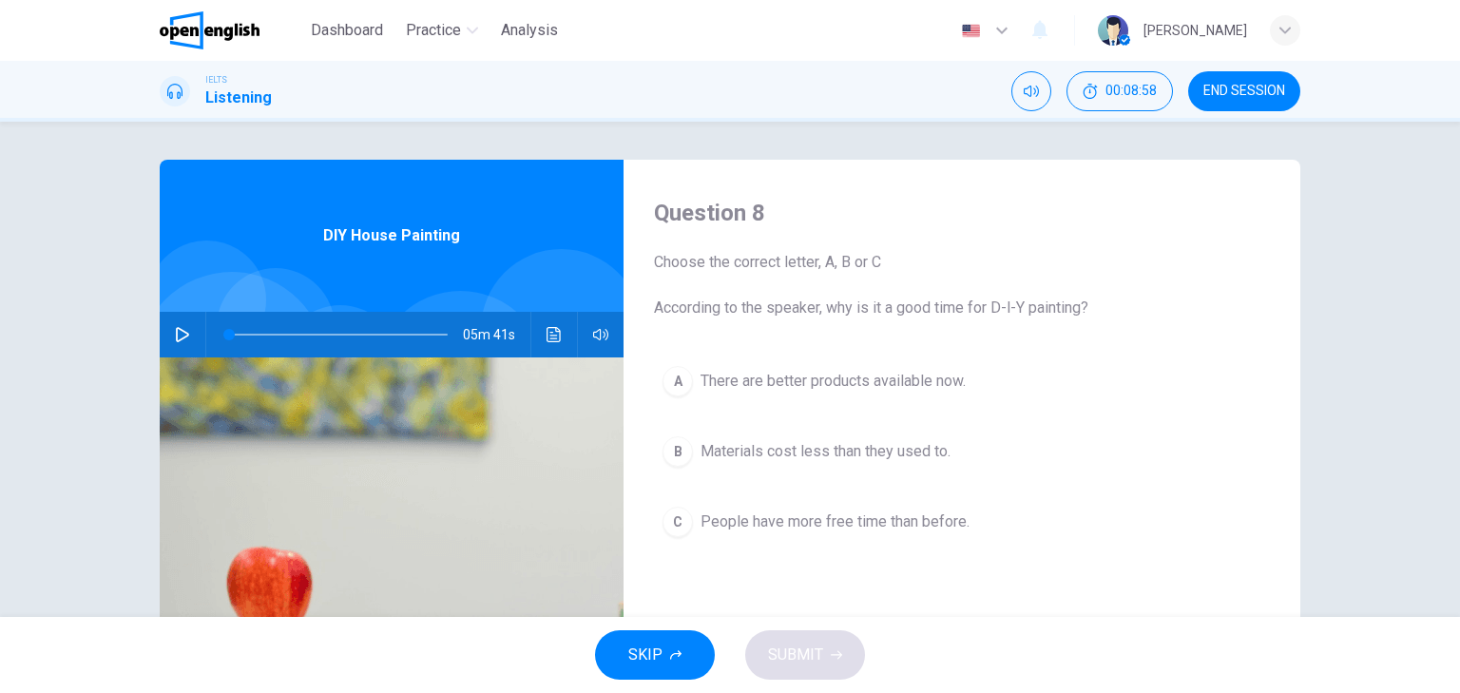
drag, startPoint x: 343, startPoint y: 30, endPoint x: 796, endPoint y: 147, distance: 467.4
click at [343, 30] on span "Dashboard" at bounding box center [347, 30] width 72 height 23
